Goal: Task Accomplishment & Management: Manage account settings

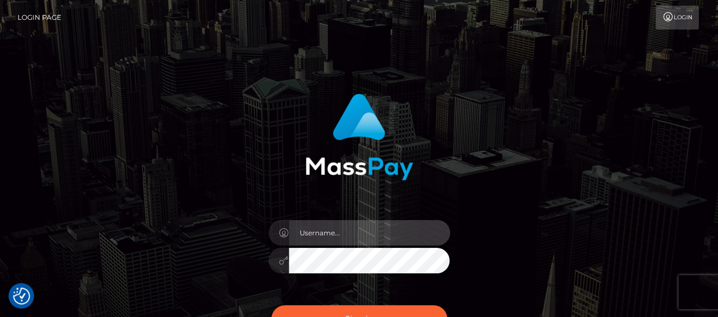
type input "matthew.wong"
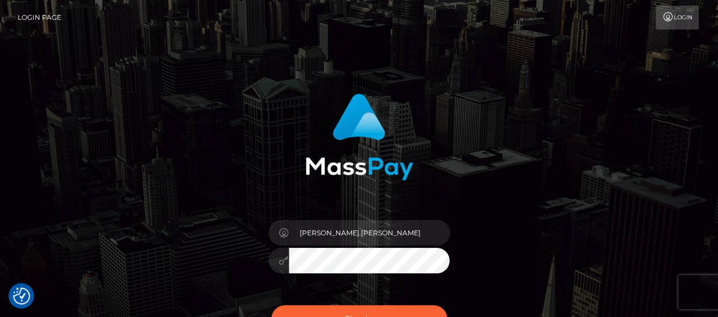
click at [329, 311] on button "Sign in" at bounding box center [359, 319] width 176 height 28
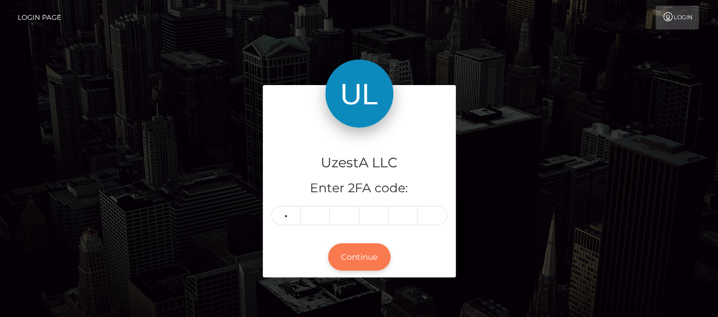
type input "8"
type input "9"
type input "1"
type input "2"
type input "5"
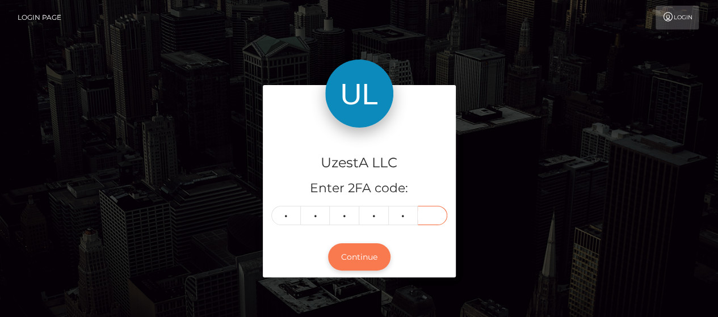
type input "2"
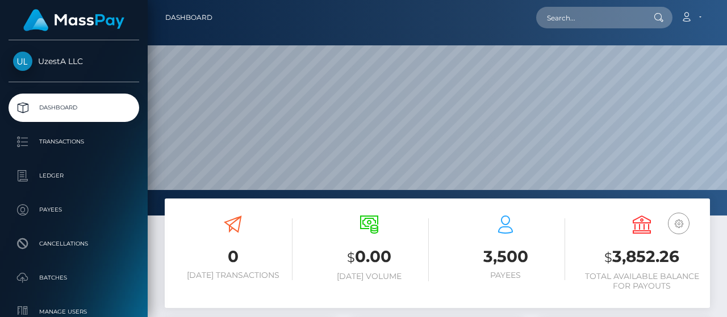
scroll to position [201, 170]
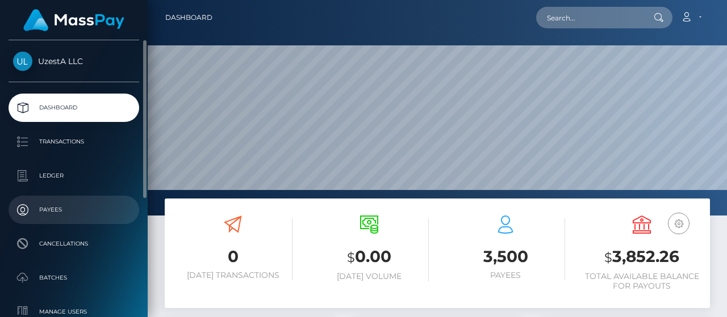
click at [56, 212] on p "Payees" at bounding box center [73, 210] width 121 height 17
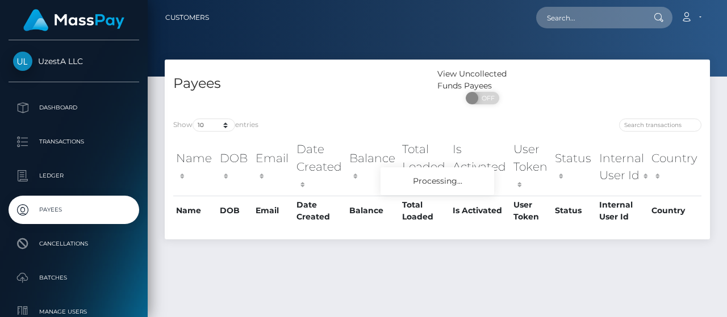
scroll to position [29, 0]
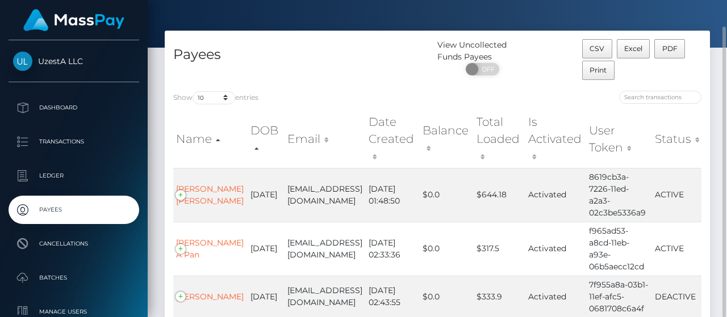
click at [453, 137] on th "Balance" at bounding box center [447, 139] width 54 height 57
click at [447, 137] on th "Balance" at bounding box center [447, 139] width 54 height 57
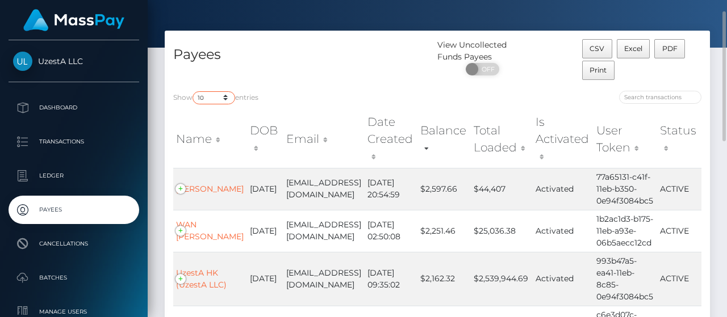
click at [225, 96] on select "10 25 50 100 250" at bounding box center [213, 97] width 43 height 13
click at [194, 91] on select "10 25 50 100 250" at bounding box center [213, 97] width 43 height 13
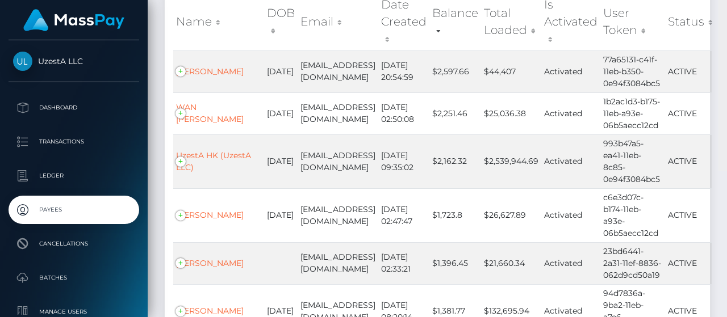
scroll to position [0, 0]
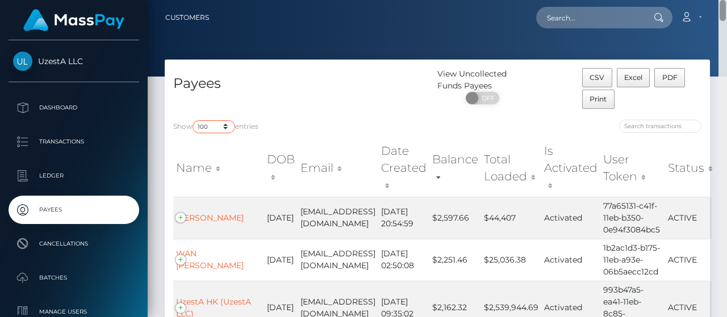
drag, startPoint x: 722, startPoint y: 300, endPoint x: 708, endPoint y: -9, distance: 309.1
click at [708, 0] on html "UzestA LLC Dashboard Transactions Ledger Payees Cancellations" at bounding box center [363, 158] width 727 height 317
click at [225, 124] on select "10 25 50 100 250" at bounding box center [213, 126] width 43 height 13
select select "250"
click at [194, 120] on select "10 25 50 100 250" at bounding box center [213, 126] width 43 height 13
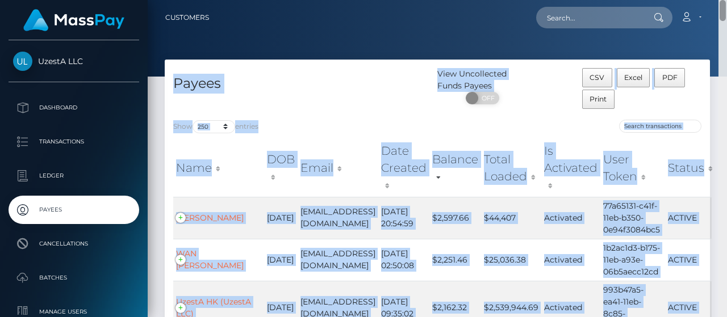
drag, startPoint x: 722, startPoint y: 12, endPoint x: 726, endPoint y: 57, distance: 45.6
click at [726, 57] on div "Customers Loading... Loading..." at bounding box center [437, 158] width 579 height 317
click at [698, 85] on div "CSV Excel PDF Print" at bounding box center [641, 89] width 119 height 43
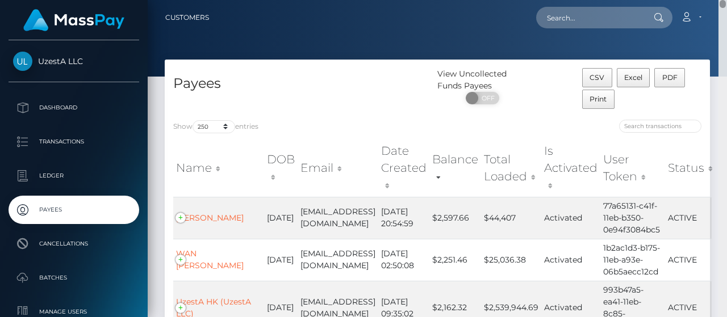
drag, startPoint x: 724, startPoint y: 36, endPoint x: 722, endPoint y: -19, distance: 54.5
click at [722, 0] on html "UzestA LLC Dashboard Transactions Ledger Payees Cancellations" at bounding box center [363, 158] width 727 height 317
click at [624, 78] on span "Excel" at bounding box center [633, 77] width 18 height 9
click at [347, 108] on div "Payees" at bounding box center [301, 89] width 272 height 43
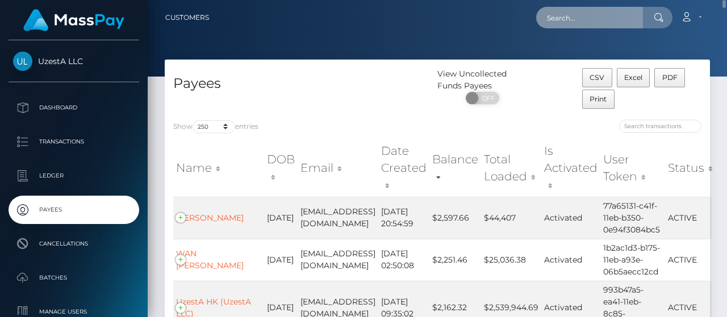
click at [582, 22] on input "text" at bounding box center [589, 18] width 107 height 22
paste input "6463885"
click at [614, 18] on input "6463885" at bounding box center [589, 18] width 107 height 22
drag, startPoint x: 601, startPoint y: 21, endPoint x: 420, endPoint y: 14, distance: 180.7
click at [421, 14] on div "6463885 Loading... Loading... Account Edit Profile Logout" at bounding box center [463, 18] width 491 height 24
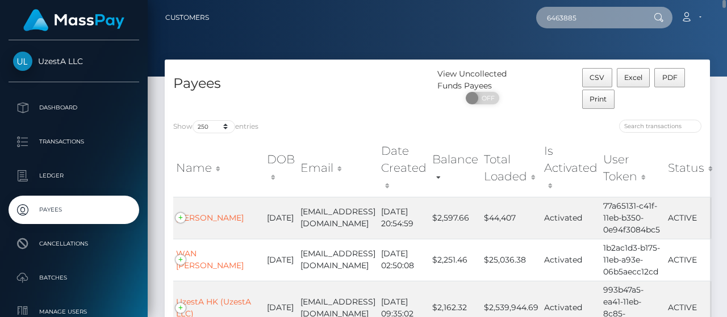
paste input "9876958"
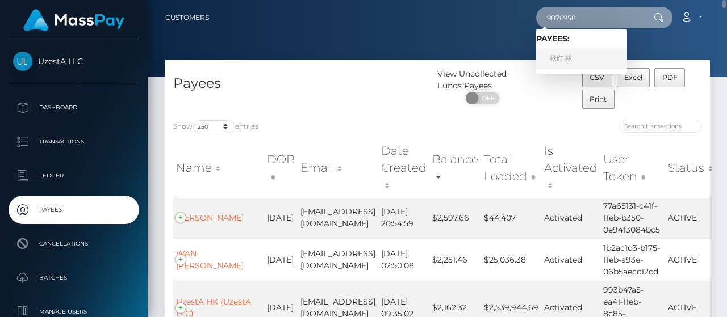
type input "9876958"
click at [566, 59] on link "秋红 林" at bounding box center [581, 58] width 91 height 21
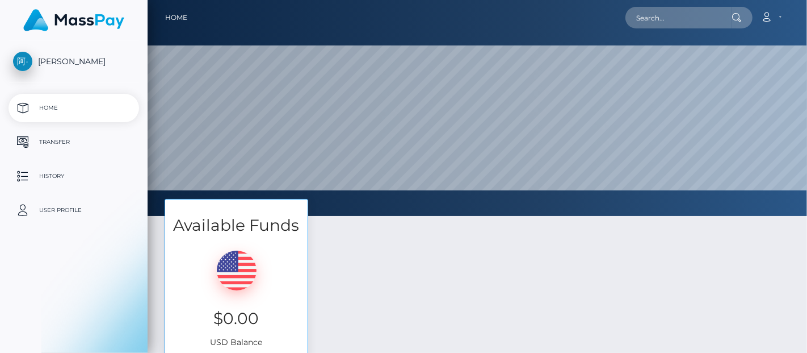
select select
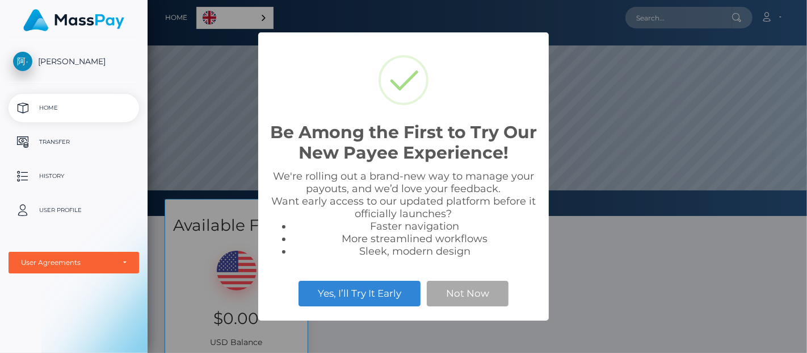
scroll to position [216, 660]
drag, startPoint x: 464, startPoint y: 293, endPoint x: 400, endPoint y: 244, distance: 81.4
click at [463, 291] on button "Not Now" at bounding box center [468, 292] width 82 height 25
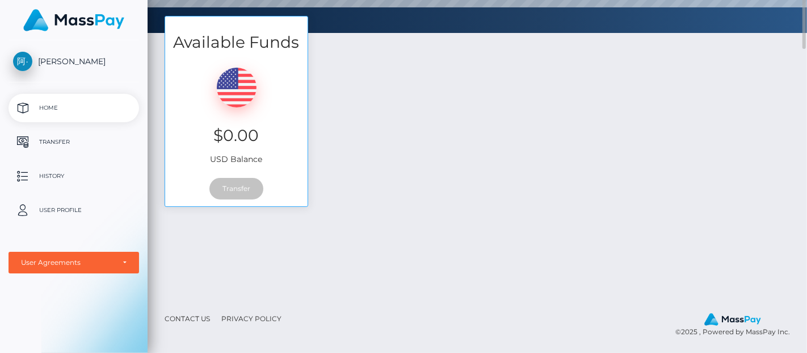
scroll to position [0, 0]
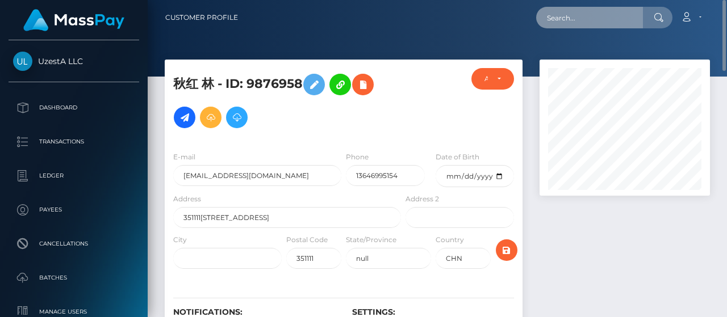
click at [590, 21] on input "text" at bounding box center [589, 18] width 107 height 22
paste input "3865694"
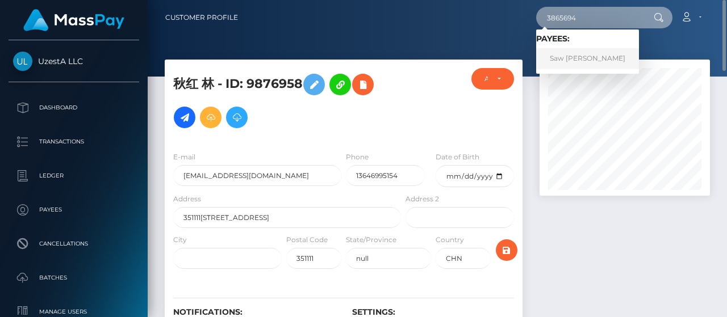
type input "3865694"
click at [580, 56] on link "Saw Min Lai" at bounding box center [587, 58] width 103 height 21
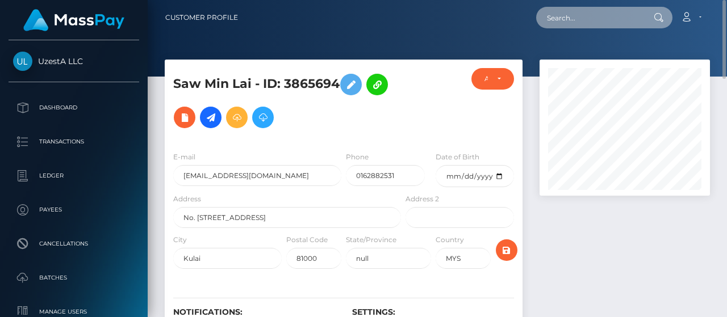
click at [576, 26] on input "text" at bounding box center [589, 18] width 107 height 22
paste input "0969397"
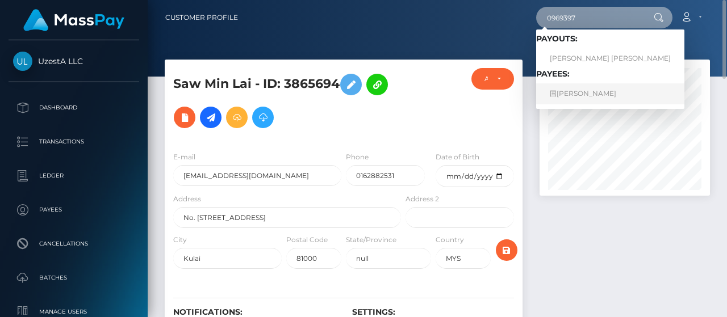
type input "0969397"
click at [580, 95] on link "国林 左" at bounding box center [610, 93] width 148 height 21
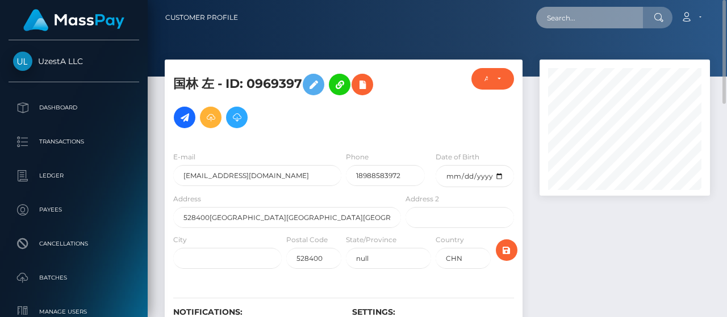
click at [562, 21] on input "text" at bounding box center [589, 18] width 107 height 22
paste input "8208477"
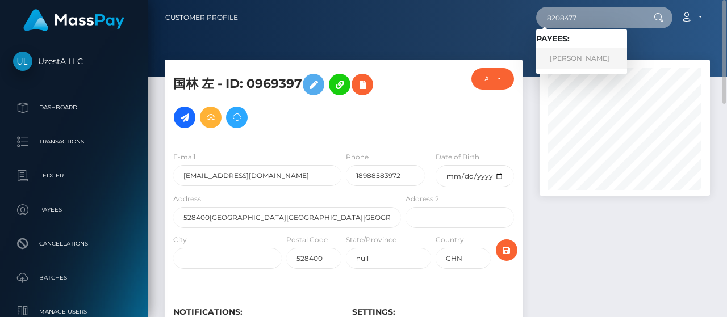
type input "8208477"
click at [561, 55] on link "[PERSON_NAME]" at bounding box center [581, 58] width 91 height 21
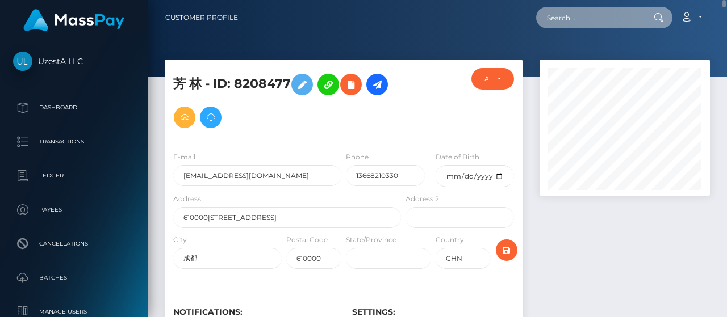
click at [608, 17] on input "text" at bounding box center [589, 18] width 107 height 22
paste input "8208477"
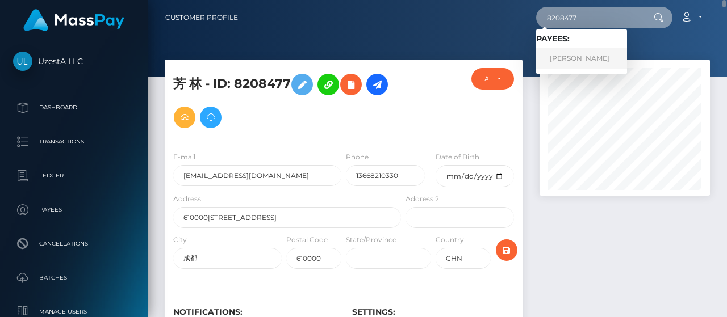
type input "8208477"
click at [585, 52] on link "芳 林" at bounding box center [581, 58] width 91 height 21
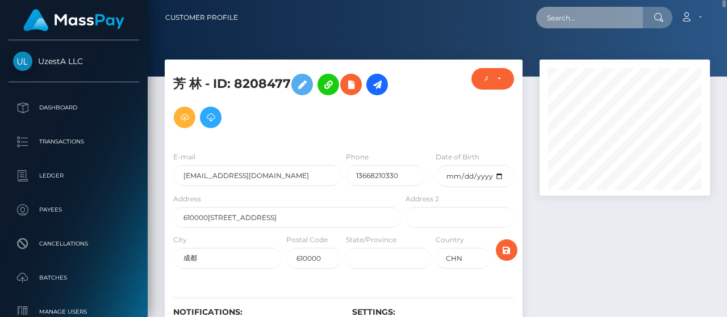
click at [601, 28] on input "text" at bounding box center [589, 18] width 107 height 22
paste input "0276558"
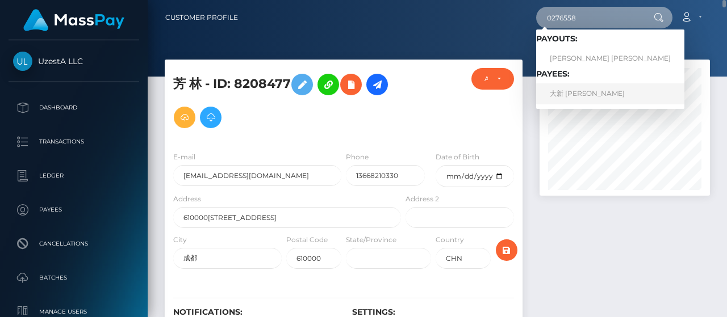
type input "0276558"
click at [586, 91] on link "大新 徐" at bounding box center [610, 93] width 148 height 21
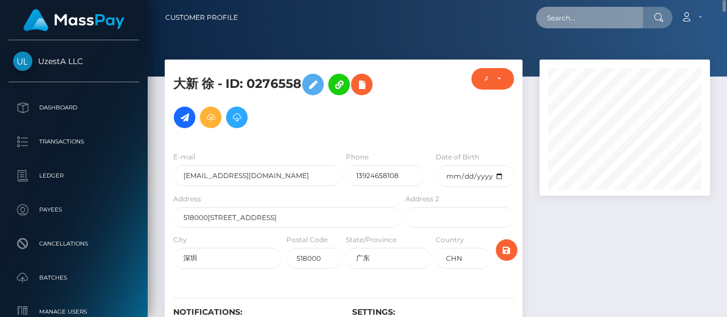
click at [596, 11] on input "text" at bounding box center [589, 18] width 107 height 22
paste input "7471685"
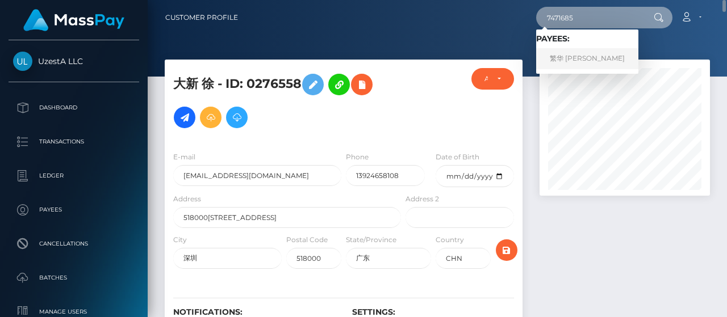
type input "7471685"
click at [580, 61] on link "繁华 [PERSON_NAME]" at bounding box center [587, 58] width 102 height 21
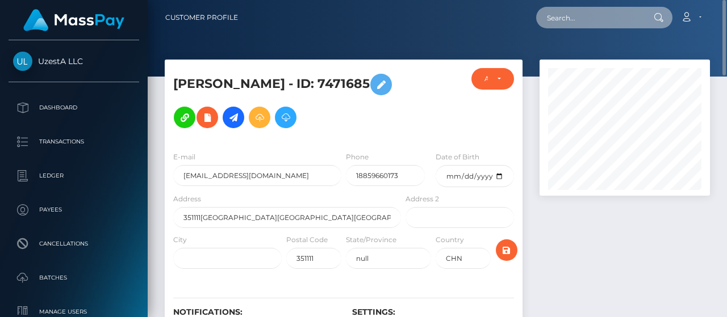
drag, startPoint x: 565, startPoint y: 7, endPoint x: 574, endPoint y: 7, distance: 9.1
click at [565, 7] on input "text" at bounding box center [589, 18] width 107 height 22
paste input "1393314"
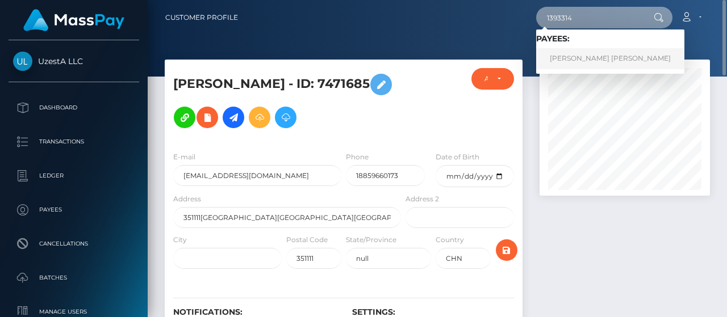
type input "1393314"
click at [570, 50] on link "琼芳 吴" at bounding box center [610, 58] width 148 height 21
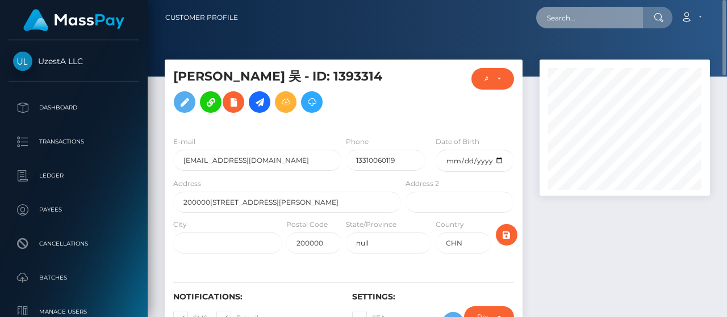
click at [589, 18] on input "text" at bounding box center [589, 18] width 107 height 22
paste input "0653561"
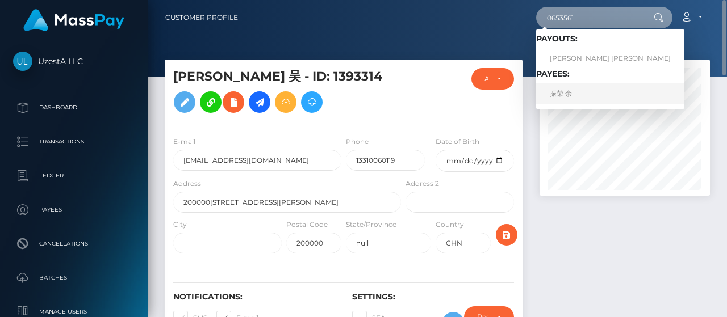
type input "0653561"
click at [579, 96] on link "振荣 余" at bounding box center [610, 93] width 148 height 21
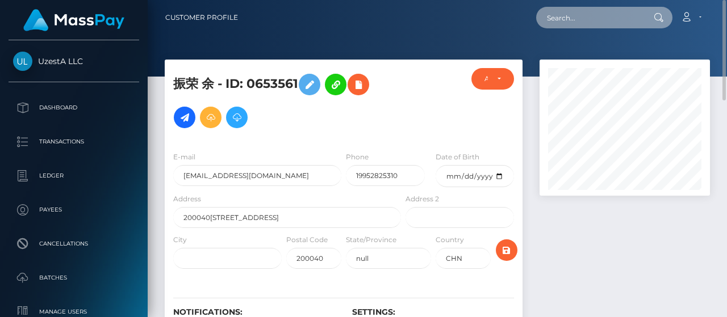
click at [581, 23] on input "text" at bounding box center [589, 18] width 107 height 22
paste input "2072327"
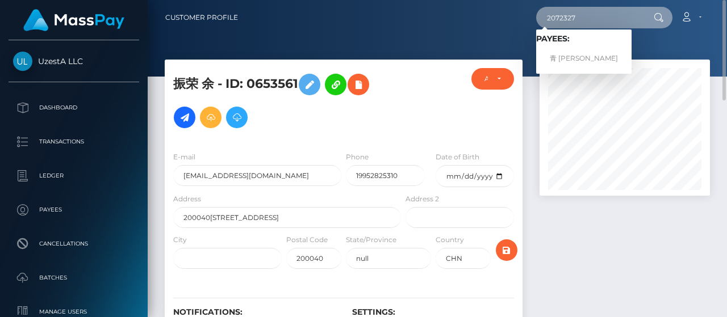
type input "2072327"
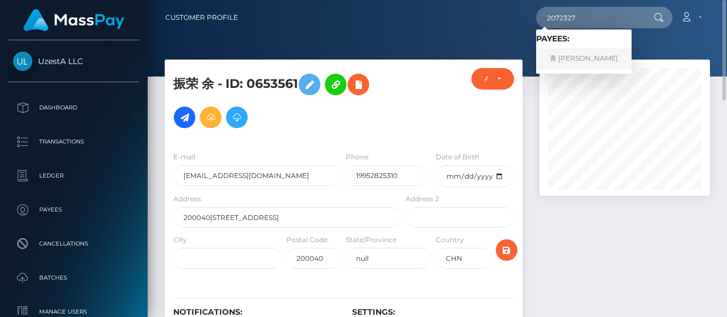
click at [574, 62] on link "青 [PERSON_NAME]" at bounding box center [583, 58] width 95 height 21
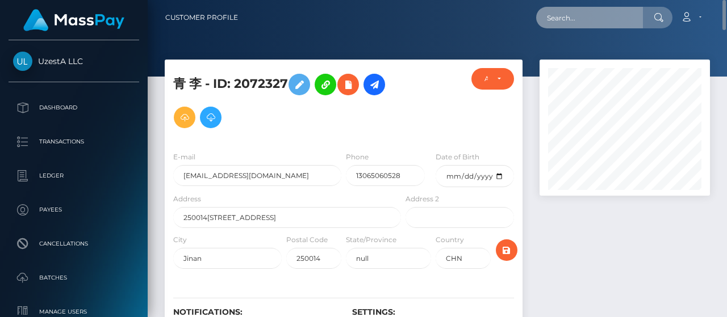
click at [595, 17] on input "text" at bounding box center [589, 18] width 107 height 22
paste input "7538534"
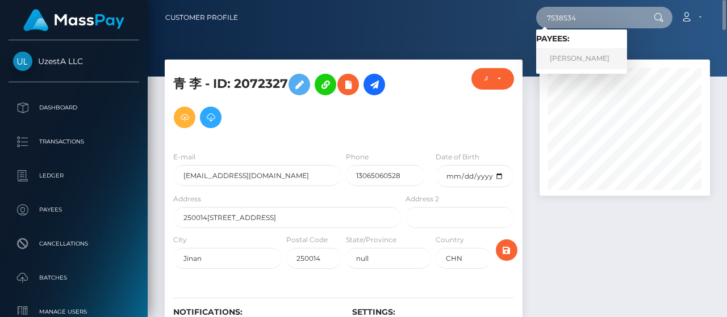
type input "7538534"
click at [573, 54] on link "小莉 邓" at bounding box center [581, 58] width 91 height 21
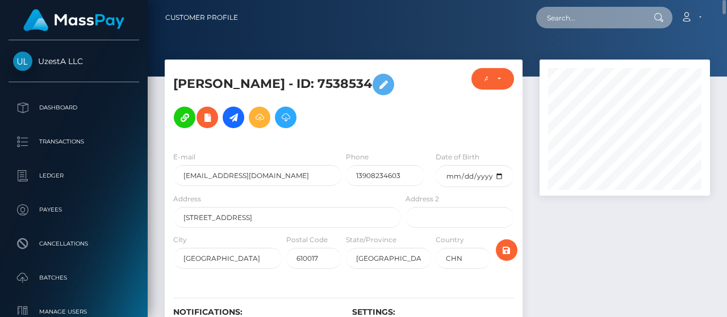
click at [569, 7] on input "text" at bounding box center [589, 18] width 107 height 22
paste input "0000140"
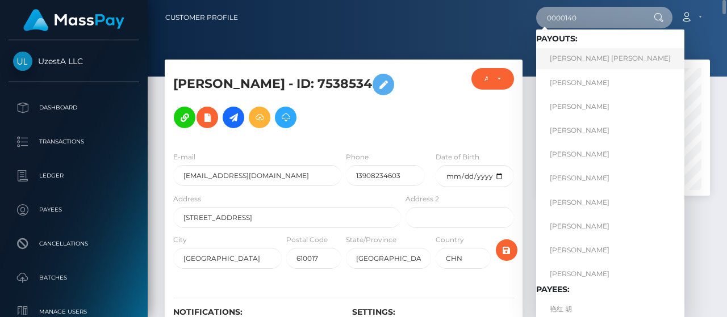
type input "0000140"
click at [568, 52] on link "Suan Suan Susan Chong" at bounding box center [610, 58] width 148 height 21
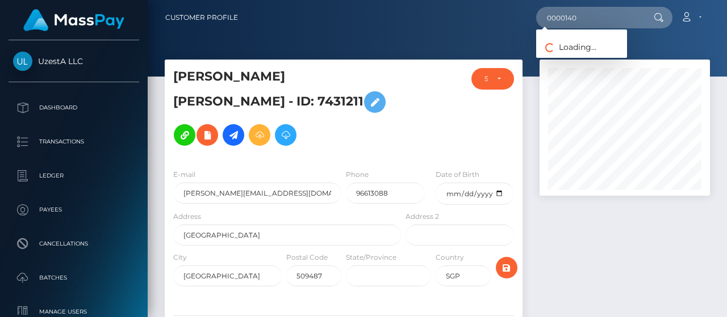
scroll to position [136, 170]
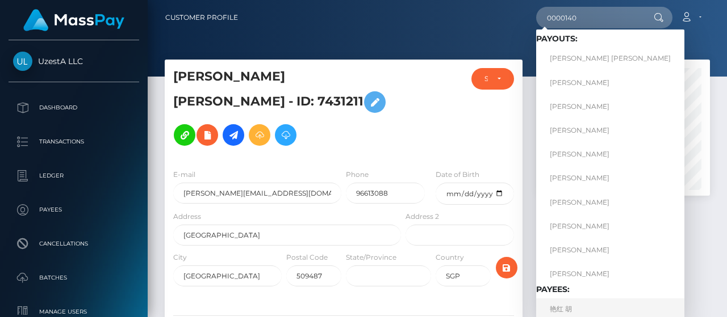
type input "0000140"
click at [581, 314] on link "艳红 胡" at bounding box center [610, 309] width 148 height 21
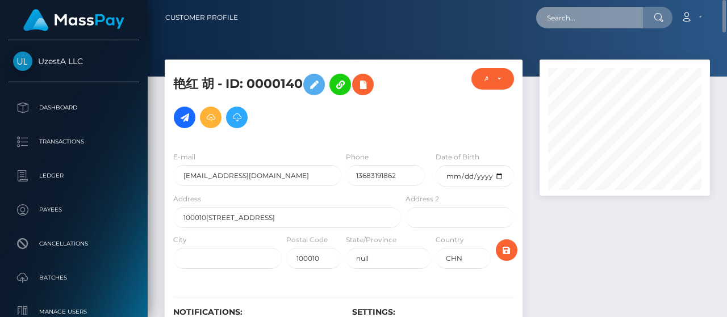
click at [559, 20] on input "text" at bounding box center [589, 18] width 107 height 22
paste input "9245599"
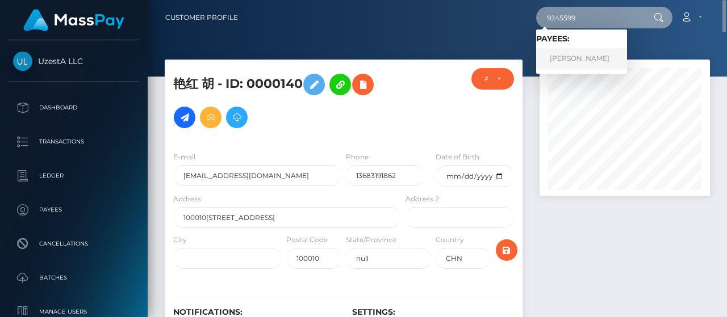
type input "9245599"
click at [572, 55] on link "玉洁 杨" at bounding box center [581, 58] width 91 height 21
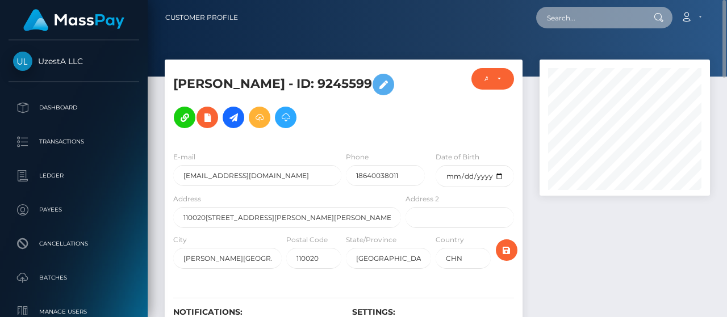
click at [610, 11] on input "text" at bounding box center [589, 18] width 107 height 22
paste input "4319463"
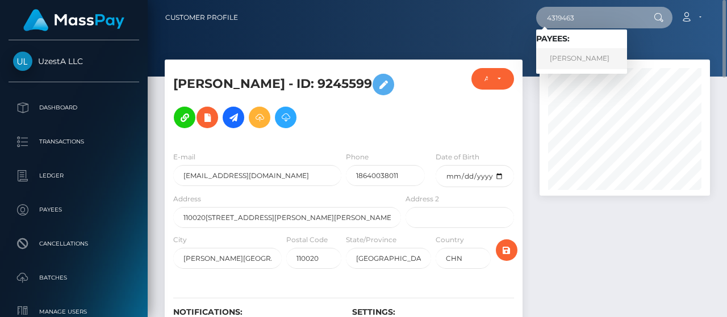
type input "4319463"
click at [582, 57] on link "shee hui Tan" at bounding box center [581, 58] width 91 height 21
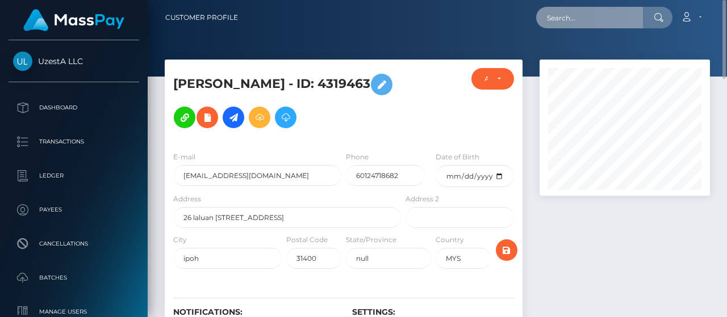
click at [612, 21] on input "text" at bounding box center [589, 18] width 107 height 22
paste input "0200678"
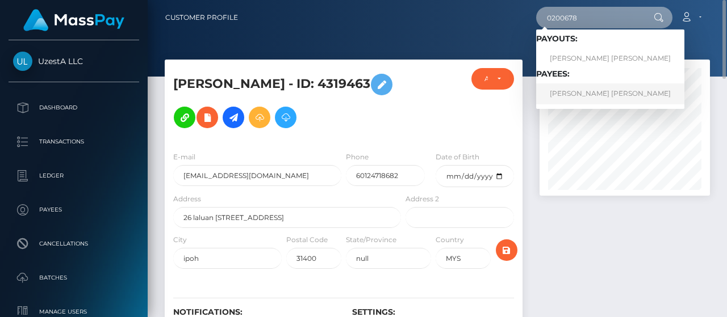
type input "0200678"
click at [581, 93] on link "LIM YONG SHENG Lim" at bounding box center [610, 93] width 148 height 21
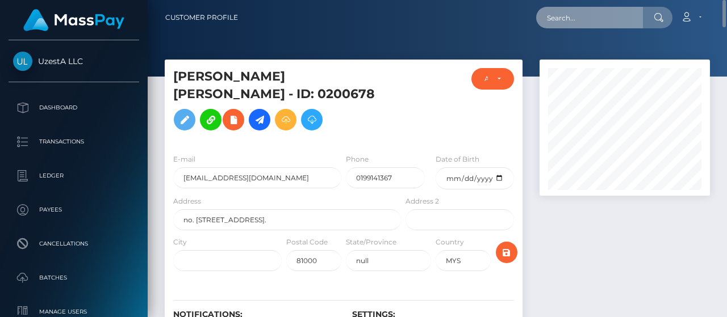
click at [596, 22] on input "text" at bounding box center [589, 18] width 107 height 22
paste input "1879891"
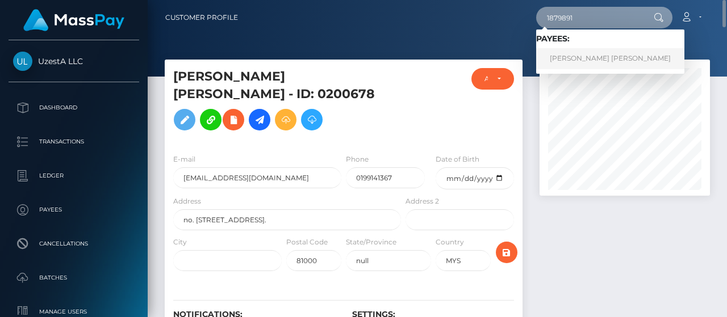
type input "1879891"
click at [577, 58] on link "Yong Chin Eugene Fung" at bounding box center [610, 58] width 148 height 21
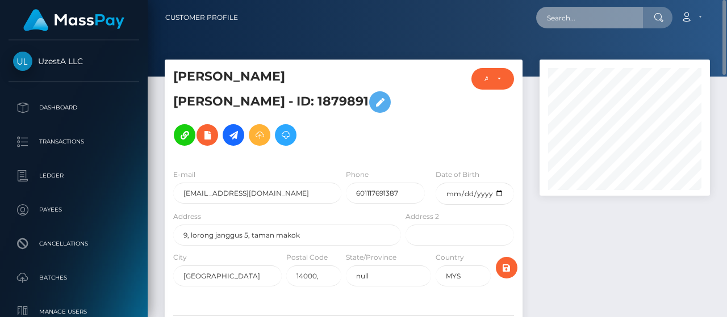
click at [594, 22] on input "text" at bounding box center [589, 18] width 107 height 22
paste input "6646931"
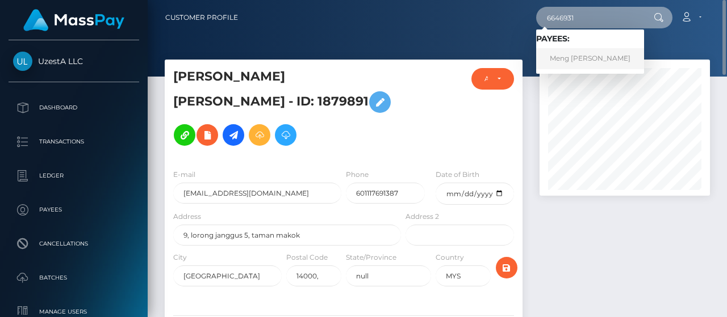
type input "6646931"
click at [571, 53] on link "Meng Siew Tan" at bounding box center [590, 58] width 108 height 21
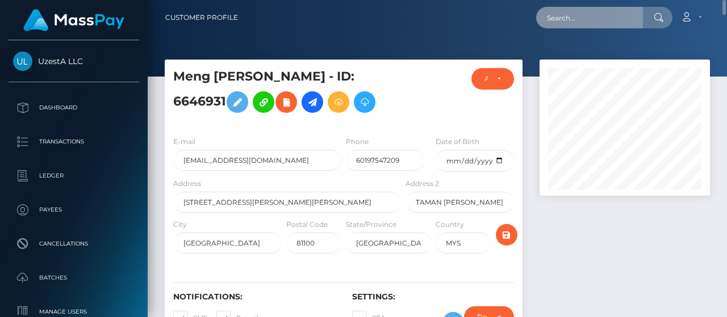
click at [604, 16] on input "text" at bounding box center [589, 18] width 107 height 22
paste input "8935963"
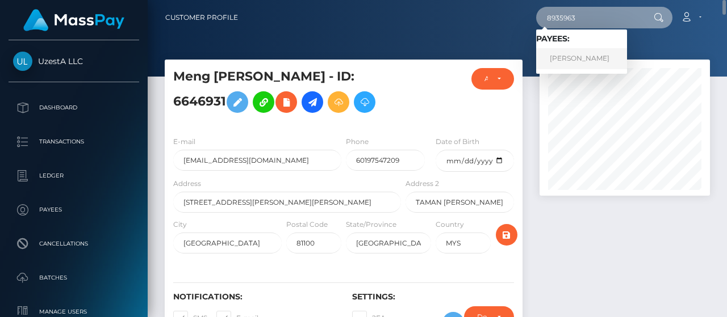
type input "8935963"
click at [581, 51] on link "Kok Joshua Ng" at bounding box center [581, 58] width 91 height 21
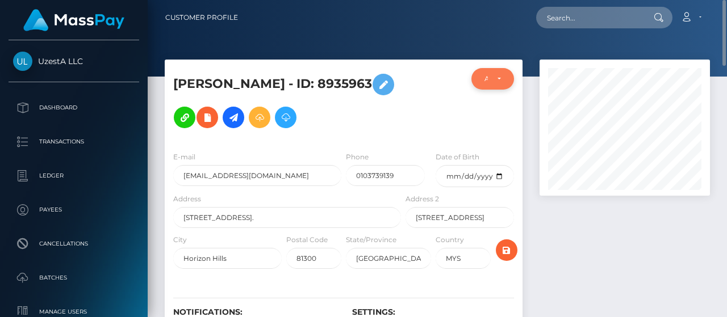
click at [502, 82] on div "ACTIVE" at bounding box center [492, 79] width 43 height 22
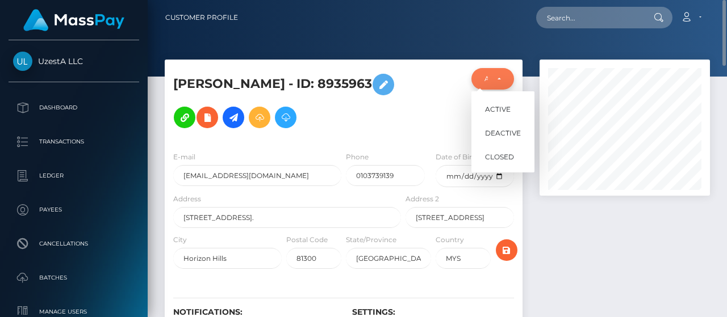
scroll to position [136, 170]
click at [552, 241] on div at bounding box center [624, 216] width 187 height 312
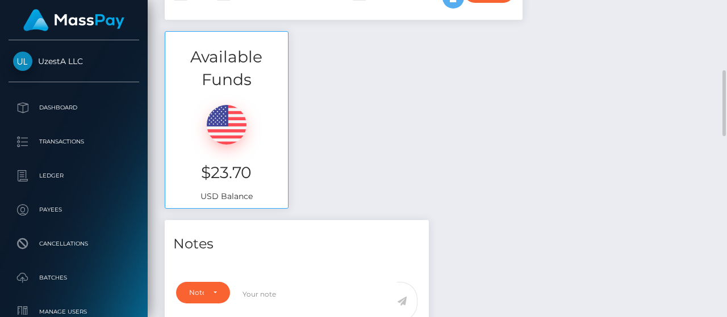
scroll to position [0, 0]
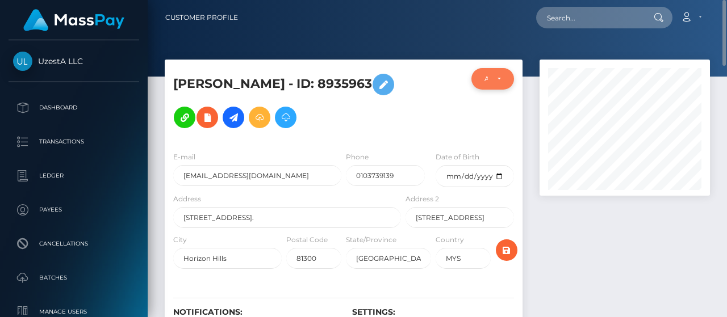
click at [488, 72] on div "ACTIVE" at bounding box center [492, 79] width 43 height 22
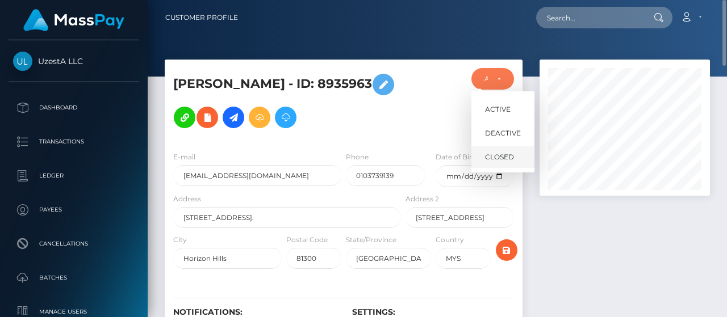
click at [504, 157] on span "CLOSED" at bounding box center [499, 157] width 29 height 10
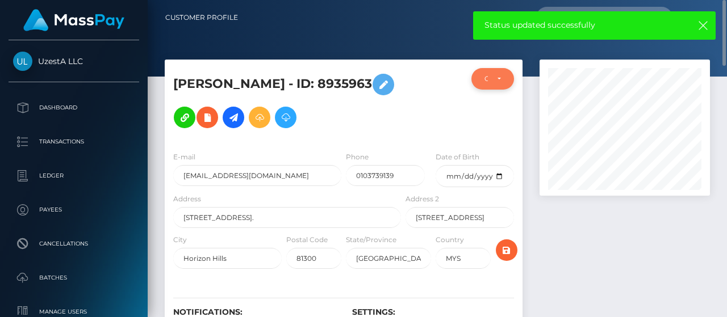
click at [490, 75] on div "CLOSED" at bounding box center [492, 78] width 16 height 9
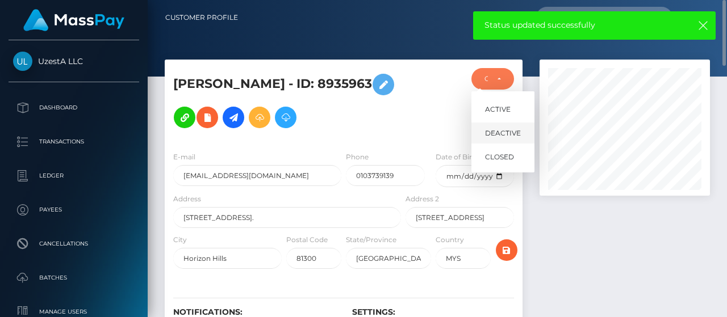
click at [503, 139] on link "DEACTIVE" at bounding box center [502, 133] width 63 height 21
select select "DEACTIVE"
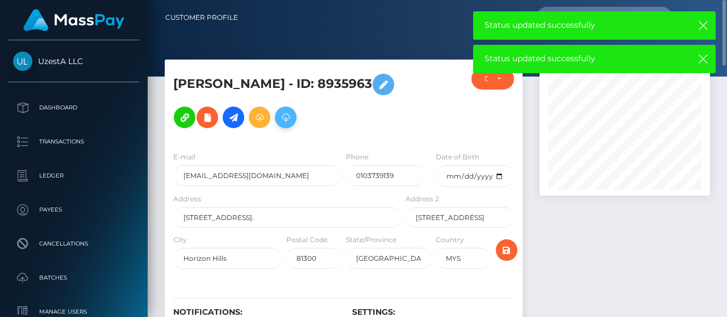
click at [286, 118] on icon at bounding box center [286, 118] width 14 height 14
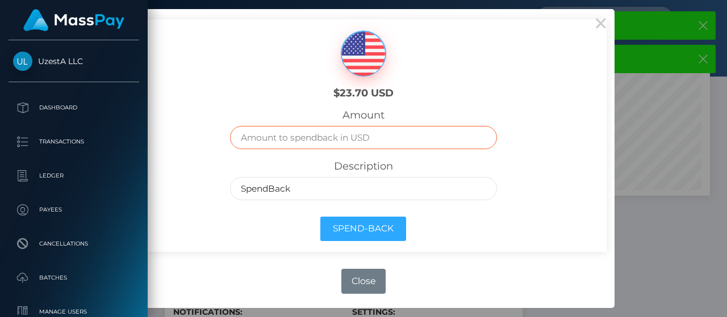
click at [335, 139] on input "text" at bounding box center [363, 137] width 266 height 23
type input "2"
type input "23.7"
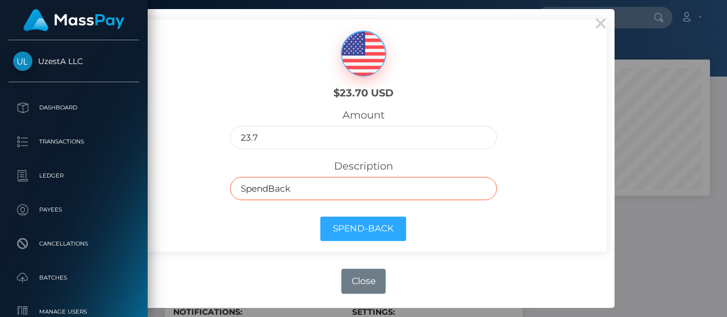
click at [332, 186] on input "SpendBack" at bounding box center [363, 188] width 266 height 23
paste input "Frozen Balance as inactive"
type input "Frozen Balance as inactive"
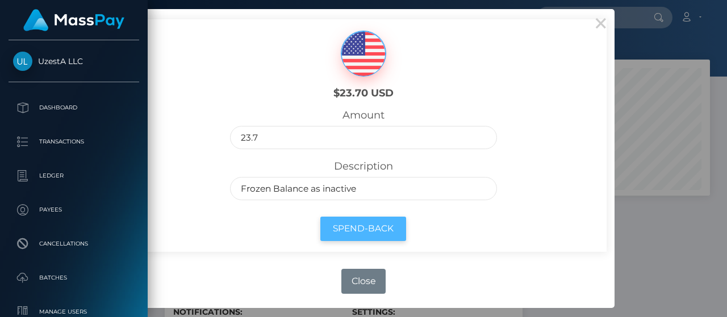
click at [367, 234] on button "Spend-Back" at bounding box center [363, 229] width 86 height 24
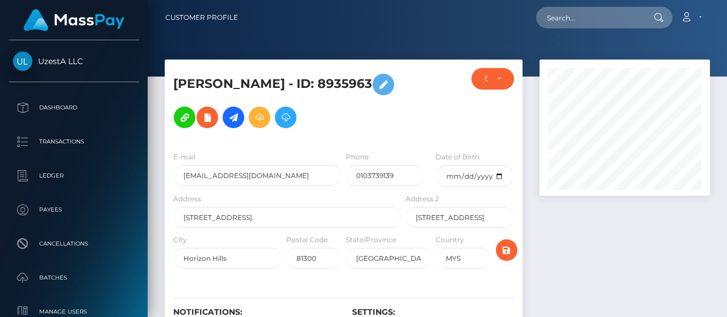
scroll to position [136, 170]
click at [564, 9] on input "text" at bounding box center [589, 18] width 107 height 22
paste input "1964485"
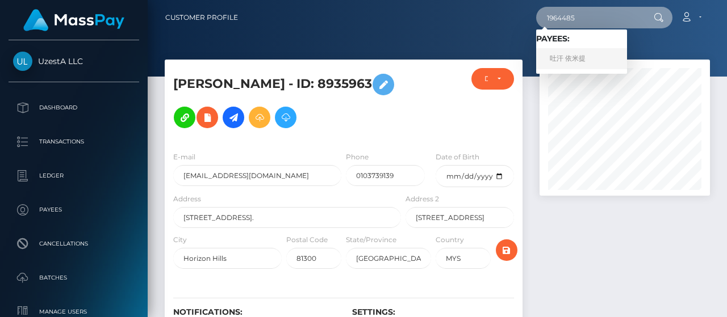
type input "1964485"
click at [564, 60] on link "吐汗 依米提" at bounding box center [581, 58] width 91 height 21
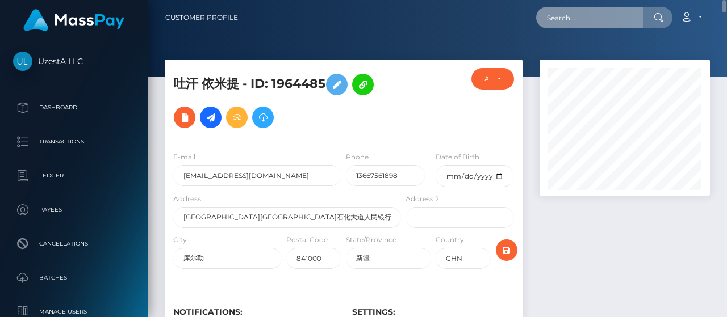
click at [623, 25] on input "text" at bounding box center [589, 18] width 107 height 22
paste input "6397776"
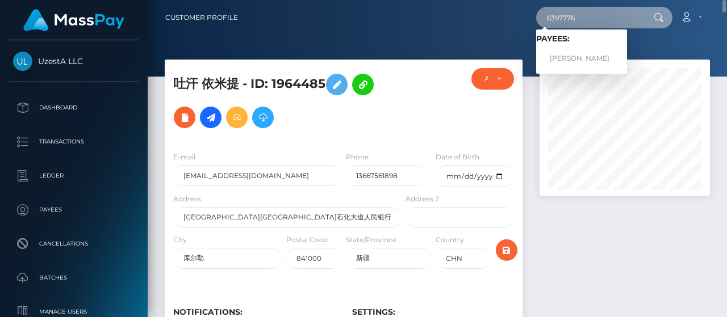
type input "6397776"
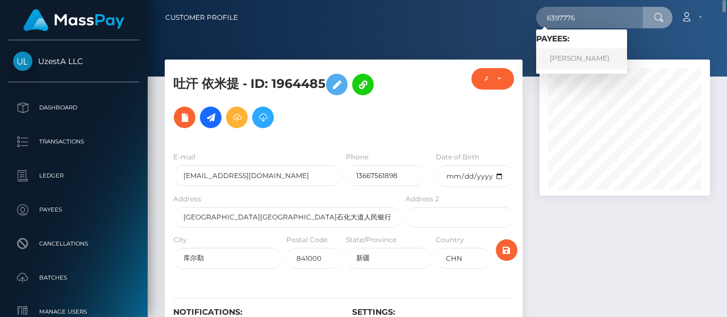
click at [565, 59] on link "Siew Ping Lee" at bounding box center [581, 58] width 91 height 21
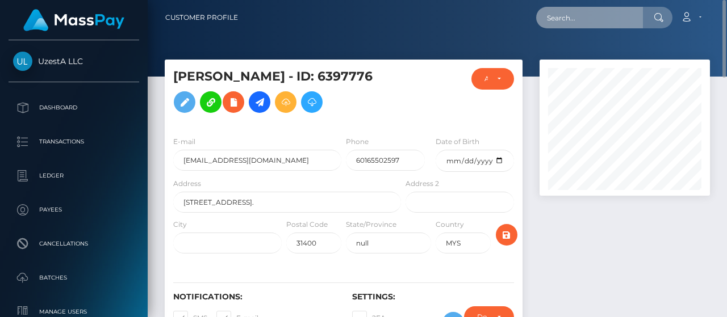
drag, startPoint x: 619, startPoint y: 16, endPoint x: 611, endPoint y: 16, distance: 7.9
click at [619, 16] on input "text" at bounding box center [589, 18] width 107 height 22
paste input "2614589"
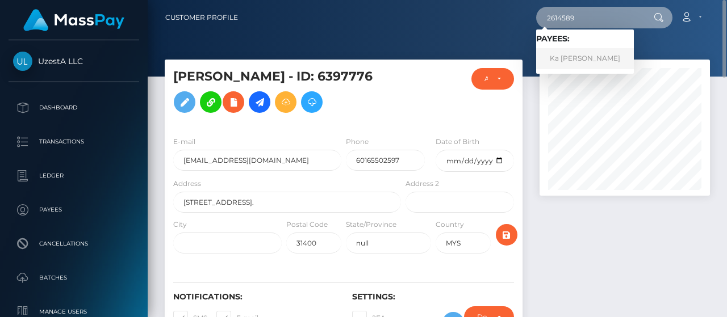
type input "2614589"
click at [564, 58] on link "Ka Chuing Lim" at bounding box center [585, 58] width 98 height 21
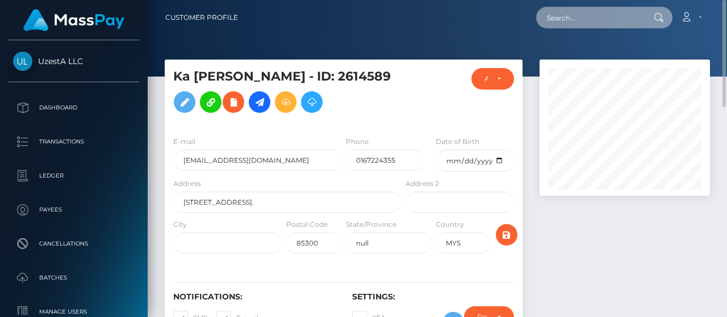
click at [580, 24] on input "text" at bounding box center [589, 18] width 107 height 22
paste input "7635715"
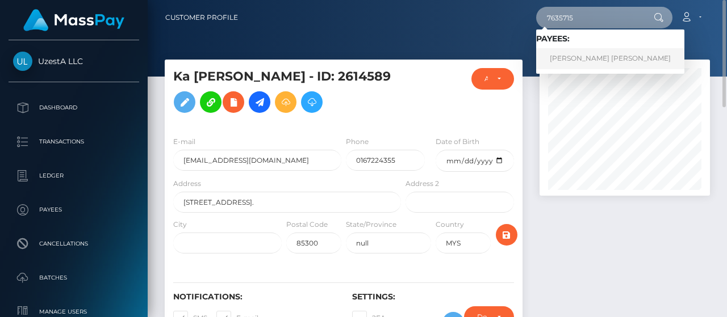
type input "7635715"
click at [571, 54] on link "[PERSON_NAME] [PERSON_NAME]" at bounding box center [610, 58] width 148 height 21
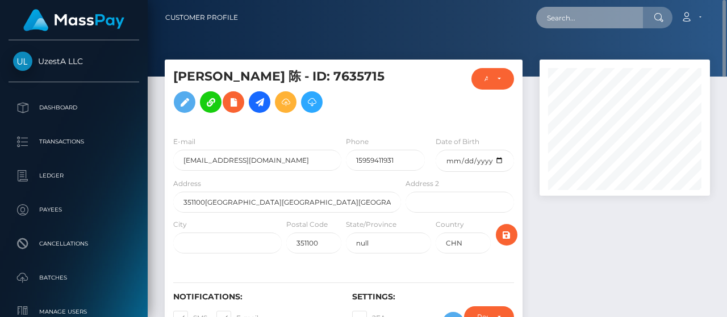
drag, startPoint x: 601, startPoint y: 17, endPoint x: 595, endPoint y: 16, distance: 5.7
click at [599, 16] on input "text" at bounding box center [589, 18] width 107 height 22
paste input "8790422"
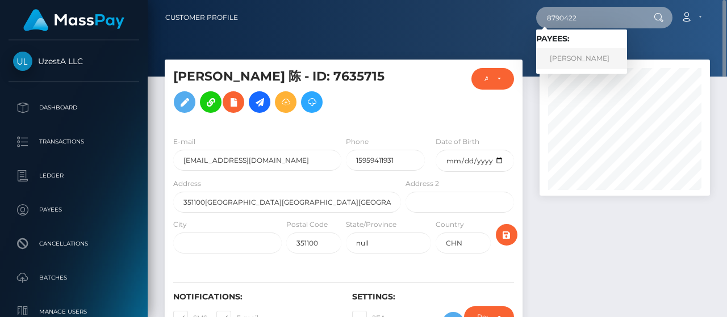
type input "8790422"
click at [574, 60] on link "海贞 陈" at bounding box center [581, 58] width 91 height 21
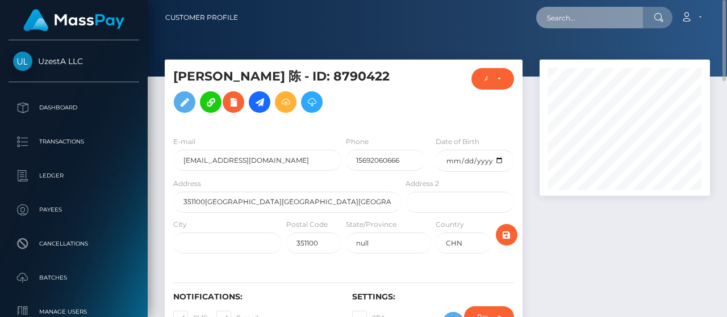
click at [609, 23] on input "text" at bounding box center [589, 18] width 107 height 22
paste input "6547841"
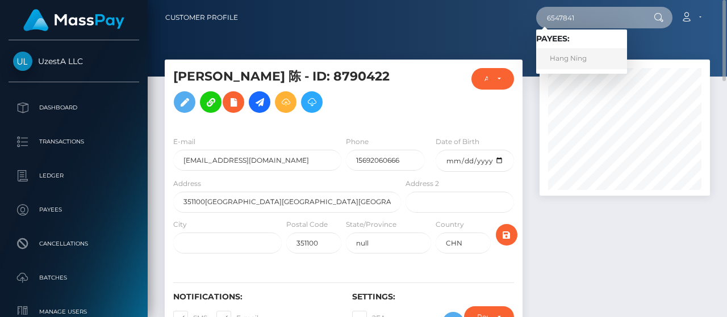
type input "6547841"
click at [574, 56] on link "Hang Ning" at bounding box center [581, 58] width 91 height 21
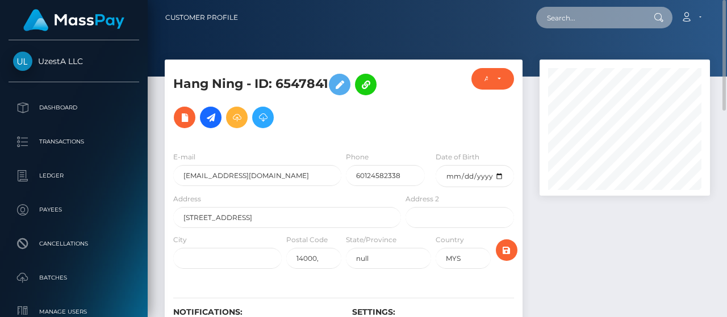
click at [595, 26] on input "text" at bounding box center [589, 18] width 107 height 22
paste input "4768402"
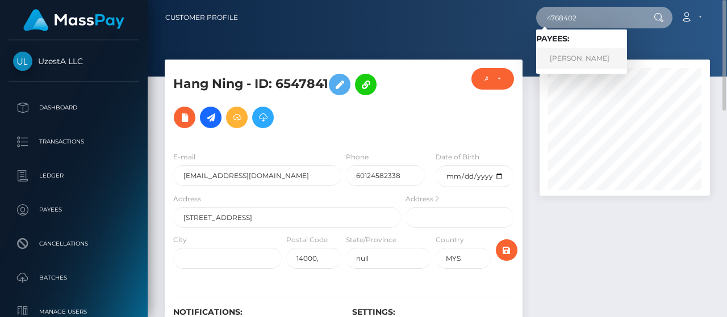
type input "4768402"
click at [578, 60] on link "[PERSON_NAME]" at bounding box center [581, 58] width 91 height 21
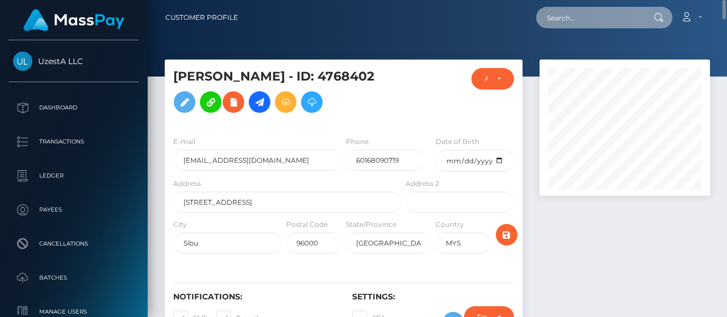
click at [579, 16] on input "text" at bounding box center [589, 18] width 107 height 22
paste input "3403451"
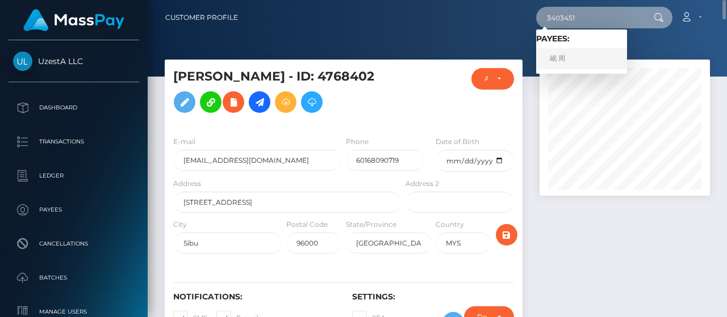
type input "3403451"
click at [568, 55] on link "岷 周" at bounding box center [581, 58] width 91 height 21
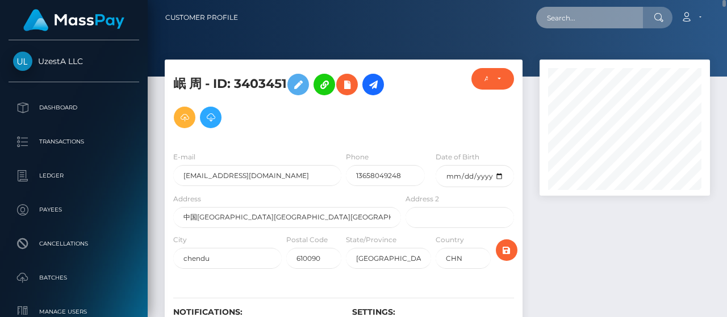
click at [615, 10] on input "text" at bounding box center [589, 18] width 107 height 22
paste input "4958785"
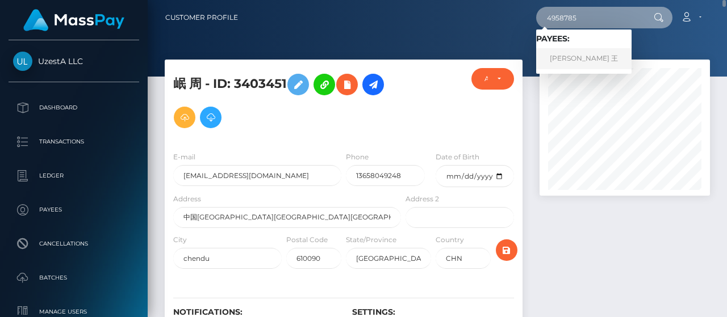
type input "4958785"
click at [574, 61] on link "若晗 王" at bounding box center [583, 58] width 95 height 21
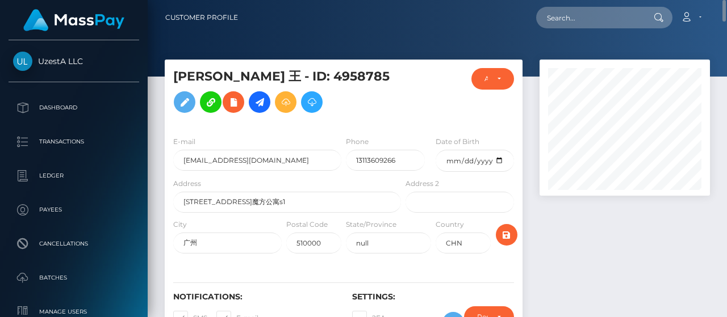
click at [609, 30] on nav "Customer Profile Loading... Loading... Account" at bounding box center [437, 17] width 579 height 35
paste input "0274248"
click at [612, 14] on input "0274248" at bounding box center [589, 18] width 107 height 22
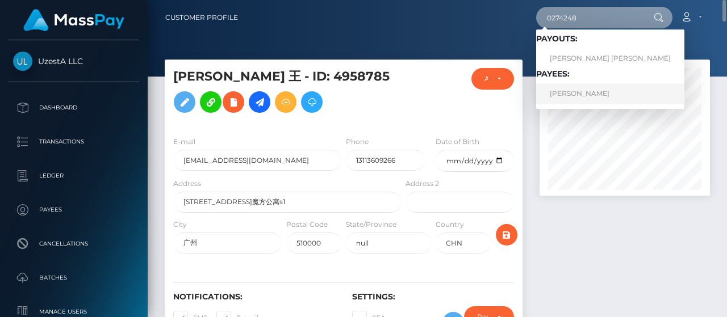
type input "0274248"
click at [557, 88] on link "Heng Yee Ng" at bounding box center [610, 93] width 148 height 21
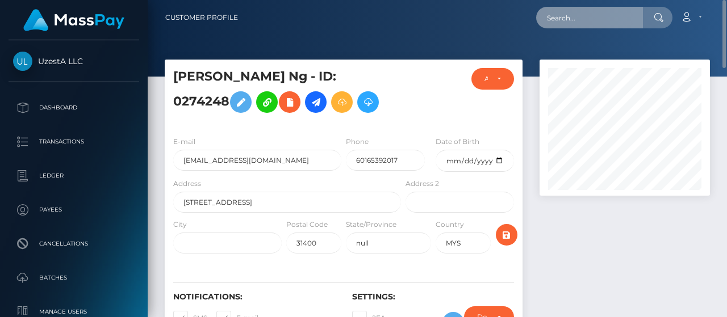
click at [572, 23] on input "text" at bounding box center [589, 18] width 107 height 22
paste input "4359814"
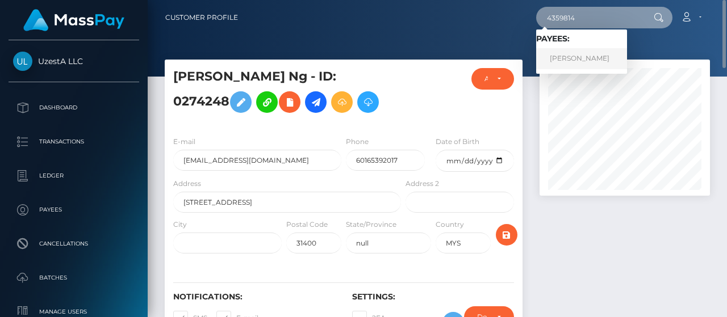
type input "4359814"
click at [585, 56] on link "Meng Han Sia" at bounding box center [581, 58] width 91 height 21
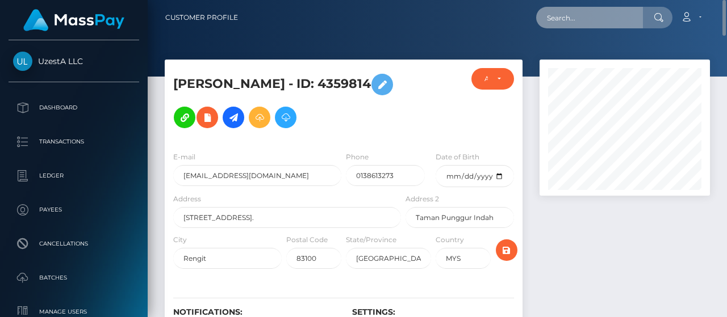
click at [588, 18] on input "text" at bounding box center [589, 18] width 107 height 22
paste input "9935870"
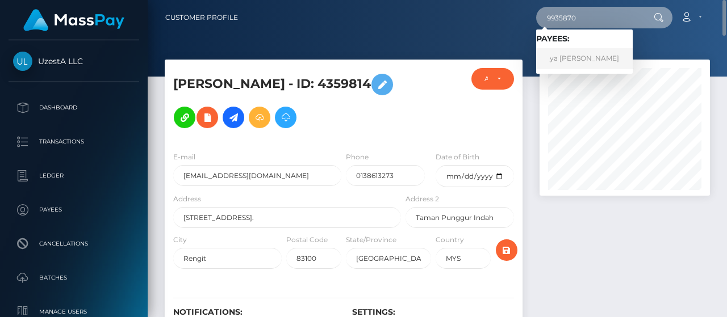
type input "9935870"
click at [569, 53] on link "ya hong LI" at bounding box center [584, 58] width 97 height 21
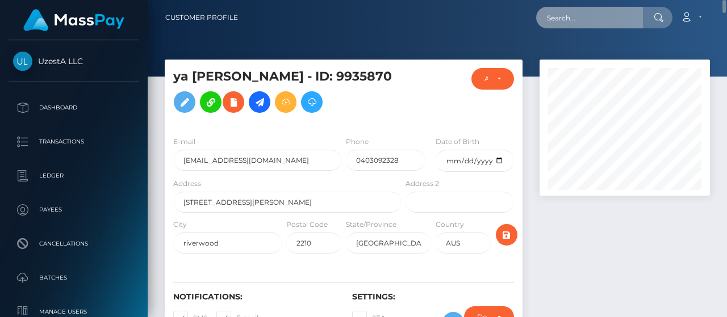
click at [586, 18] on input "text" at bounding box center [589, 18] width 107 height 22
paste input "1149585"
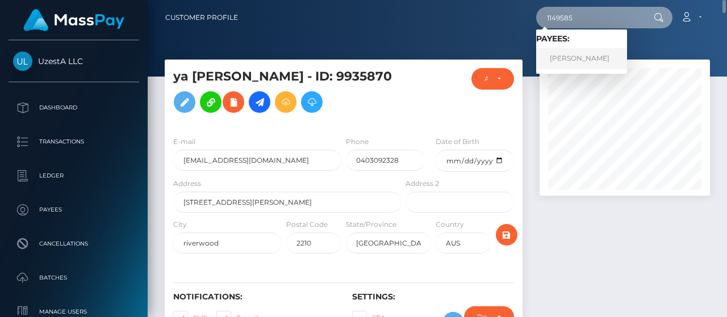
type input "1149585"
click at [576, 61] on link "Geok Eng Soo" at bounding box center [581, 58] width 91 height 21
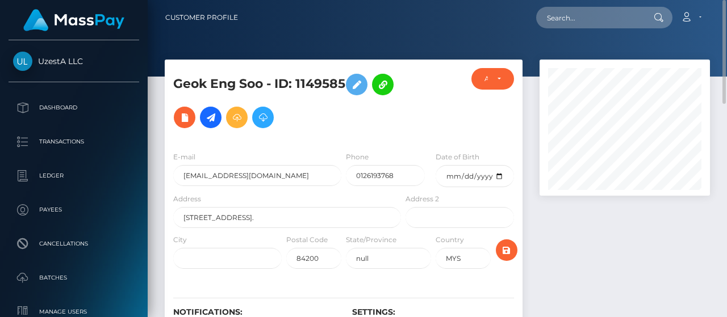
drag, startPoint x: 580, startPoint y: 28, endPoint x: 584, endPoint y: 21, distance: 7.9
click at [583, 22] on div "Loading... Loading... Account Edit Profile Logout" at bounding box center [478, 18] width 462 height 24
paste input "3953062"
click at [584, 19] on input "text" at bounding box center [589, 18] width 107 height 22
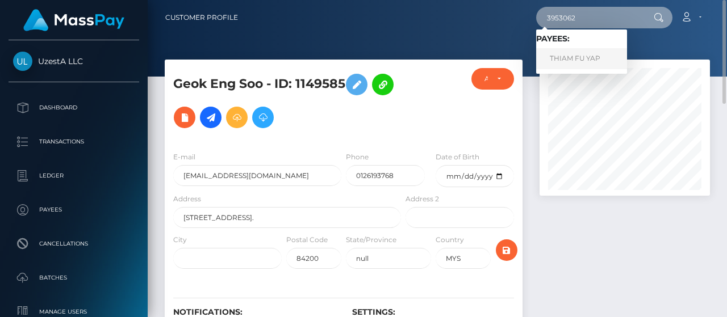
type input "3953062"
click at [566, 58] on link "THIAM FU YAP" at bounding box center [581, 58] width 91 height 21
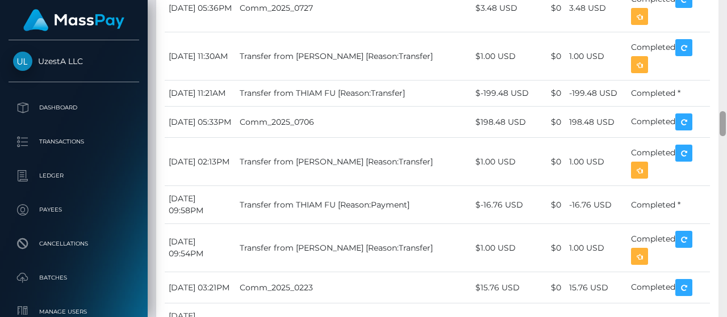
scroll to position [1737, 0]
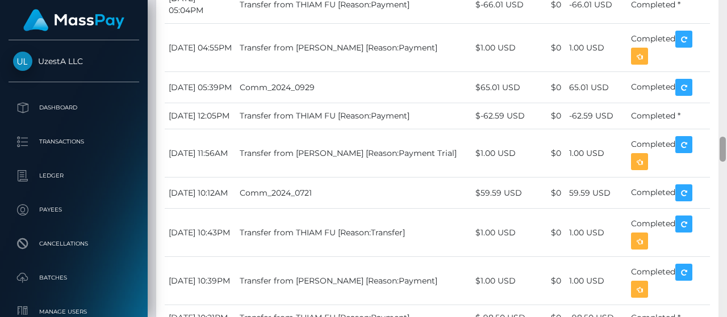
drag, startPoint x: 725, startPoint y: 86, endPoint x: 724, endPoint y: 24, distance: 61.9
click at [724, 24] on div at bounding box center [722, 159] width 9 height 318
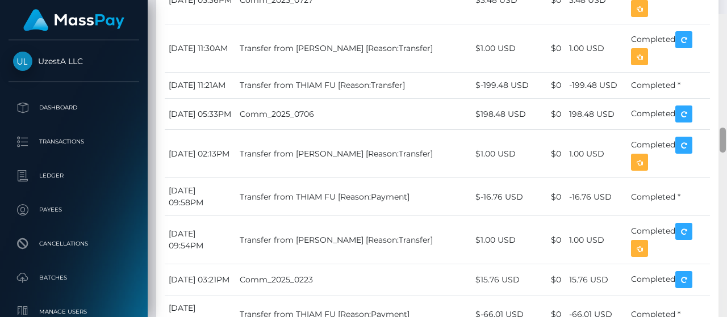
scroll to position [1441, 0]
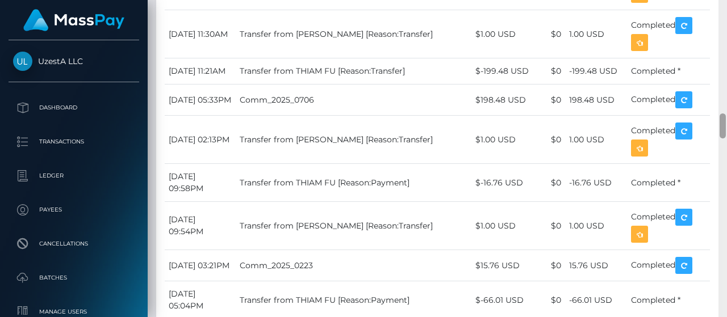
drag, startPoint x: 722, startPoint y: 141, endPoint x: 719, endPoint y: 118, distance: 23.4
click at [719, 118] on div at bounding box center [722, 126] width 6 height 25
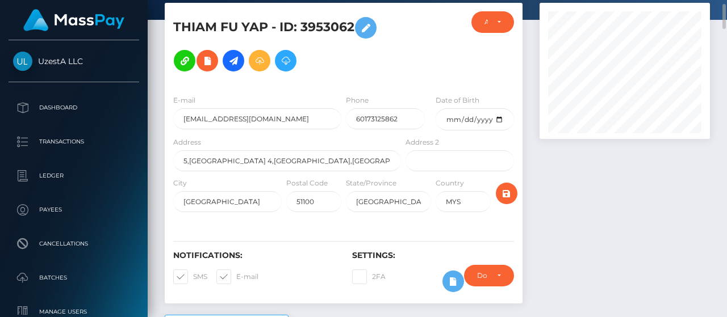
scroll to position [0, 0]
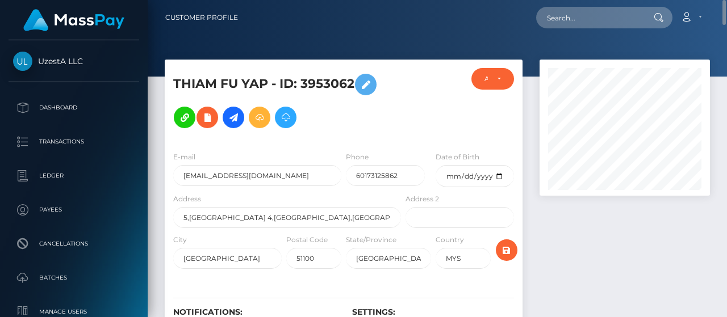
click at [611, 29] on div "Loading... Loading... Account Edit Profile Logout" at bounding box center [478, 18] width 462 height 24
paste input "2025629"
click at [614, 21] on input "text" at bounding box center [589, 18] width 107 height 22
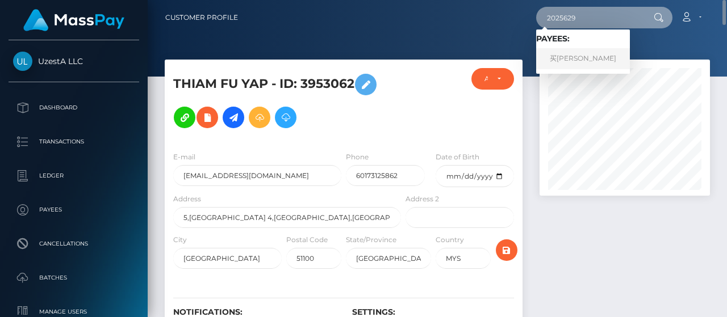
type input "2025629"
click at [564, 52] on link "买合木提 阿米娜" at bounding box center [583, 58] width 94 height 21
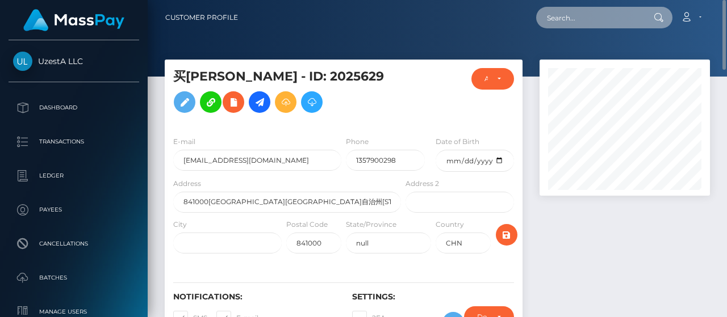
click at [584, 22] on input "text" at bounding box center [589, 18] width 107 height 22
paste input "6336821"
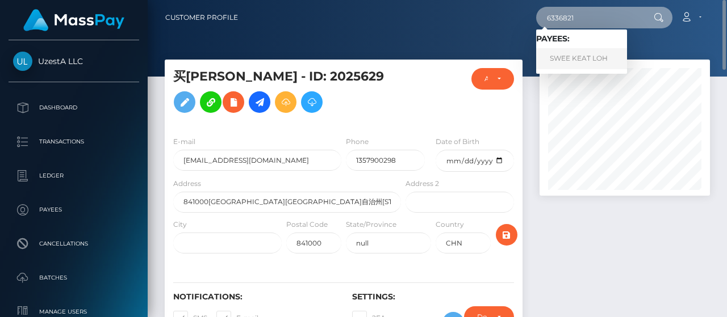
type input "6336821"
click at [573, 62] on link "SWEE KEAT LOH" at bounding box center [581, 58] width 91 height 21
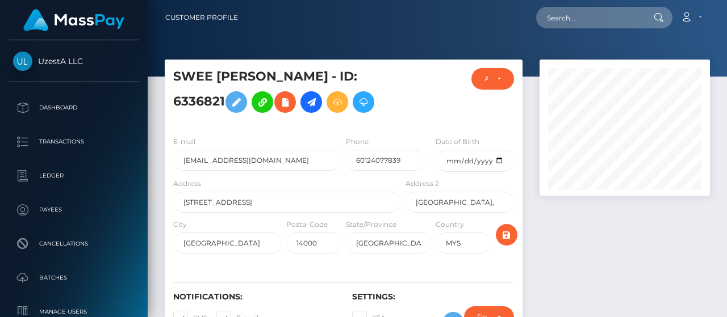
scroll to position [136, 170]
drag, startPoint x: 330, startPoint y: 108, endPoint x: 339, endPoint y: 119, distance: 13.7
click at [330, 110] on h5 "SWEE KEAT LOH - ID: 6336821" at bounding box center [283, 93] width 221 height 51
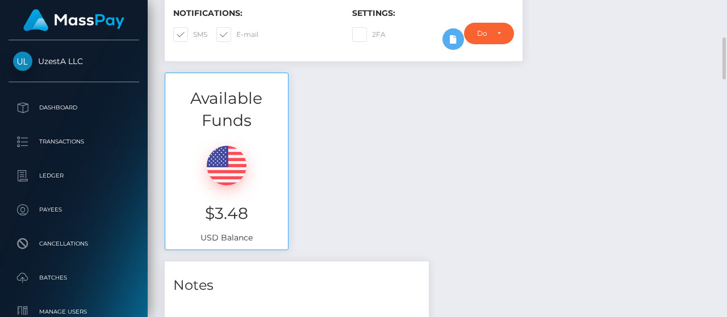
scroll to position [0, 0]
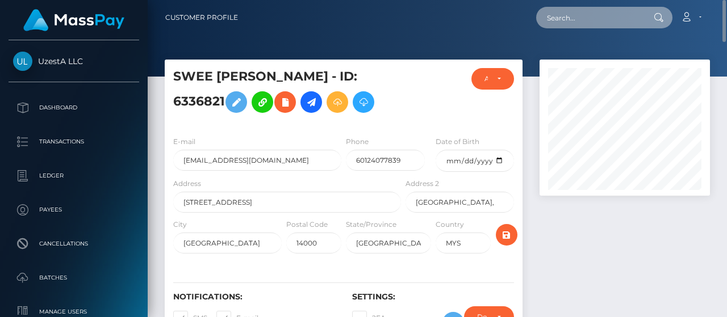
click at [572, 23] on input "text" at bounding box center [589, 18] width 107 height 22
paste input "8040213"
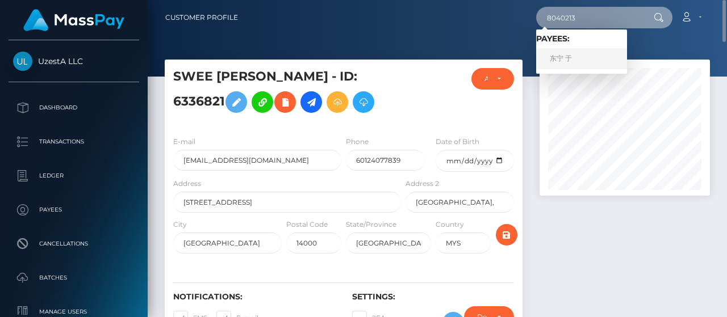
type input "8040213"
click at [568, 51] on link "东宁 于" at bounding box center [581, 58] width 91 height 21
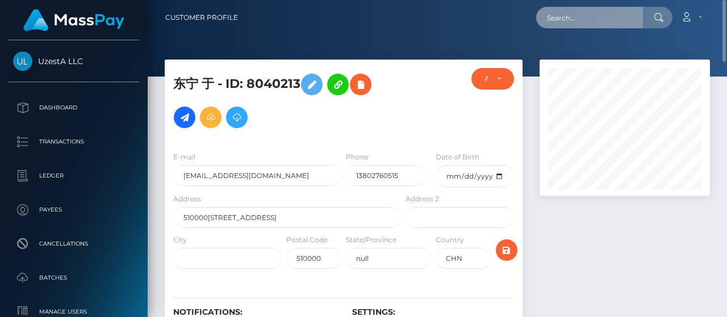
paste input "3328271"
click at [599, 19] on input "3328271" at bounding box center [589, 18] width 107 height 22
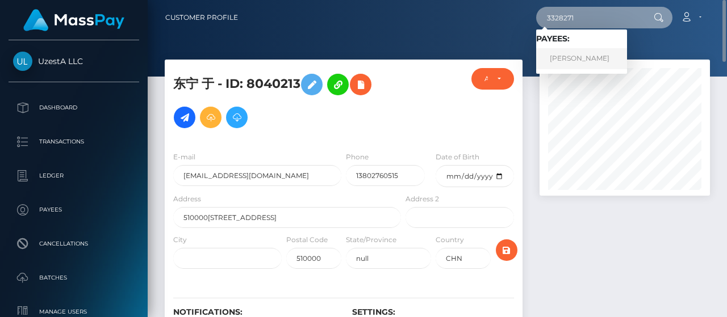
type input "3328271"
click at [551, 52] on link "YAN LING DIANA LIM" at bounding box center [581, 58] width 91 height 21
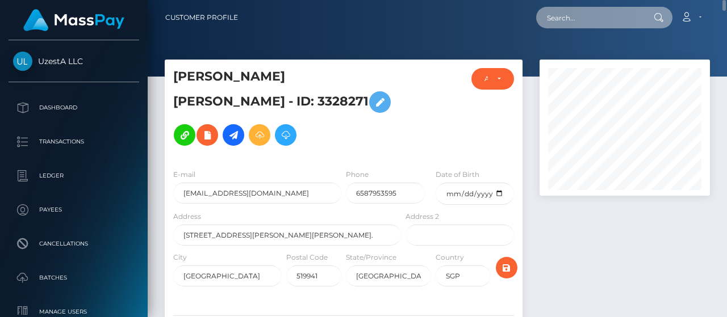
click at [607, 21] on input "text" at bounding box center [589, 18] width 107 height 22
paste input "3281791"
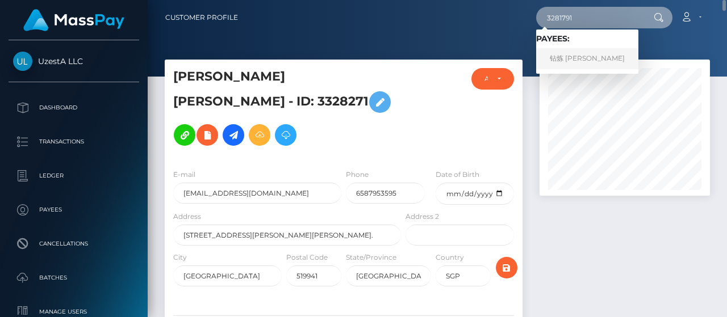
type input "3281791"
click at [576, 57] on link "钻炼 潘" at bounding box center [587, 58] width 102 height 21
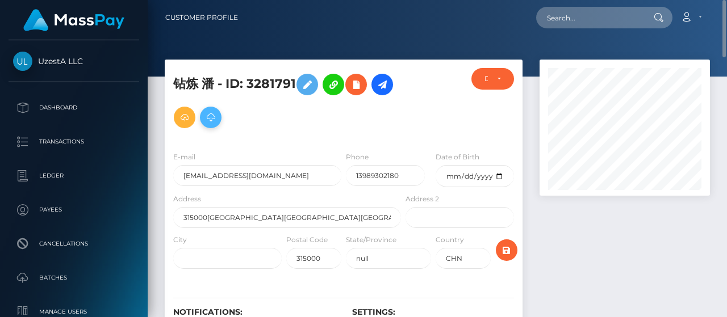
click at [217, 121] on icon at bounding box center [211, 118] width 14 height 14
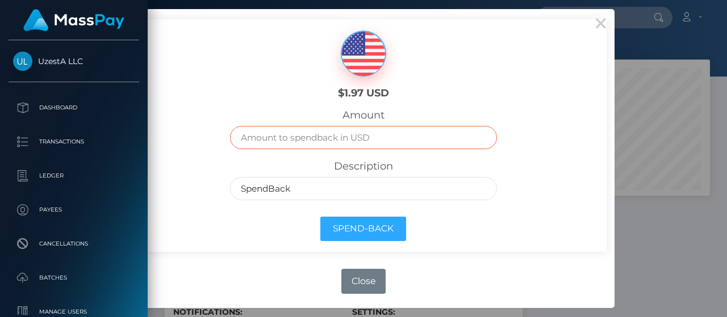
click at [358, 130] on input "text" at bounding box center [363, 137] width 266 height 23
type input "1.97"
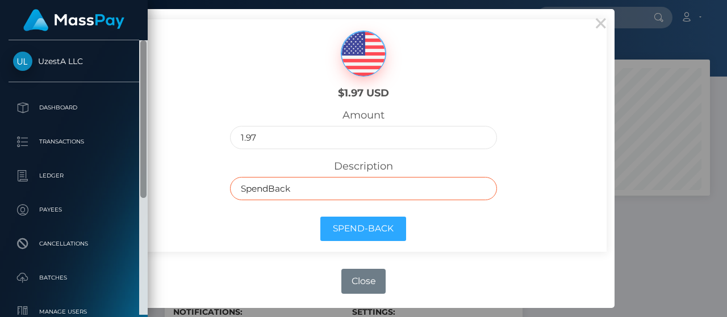
drag, startPoint x: 278, startPoint y: 185, endPoint x: 144, endPoint y: 186, distance: 133.4
click at [163, 185] on div "$1.97 USD Amount 1.97 Description SpendBack Spend-Back" at bounding box center [363, 135] width 486 height 233
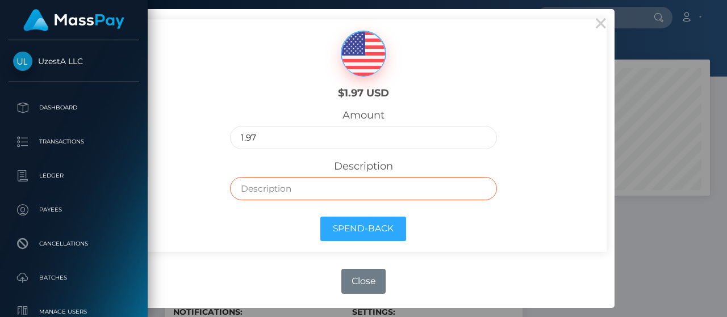
paste input "Frozen Balance as inactive"
type input "Frozen Balance as inactive"
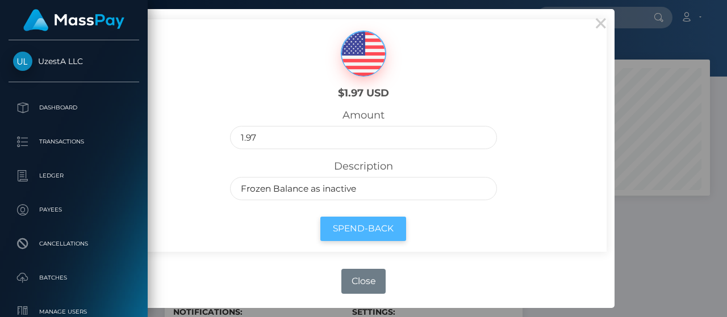
click at [355, 225] on button "Spend-Back" at bounding box center [363, 229] width 86 height 24
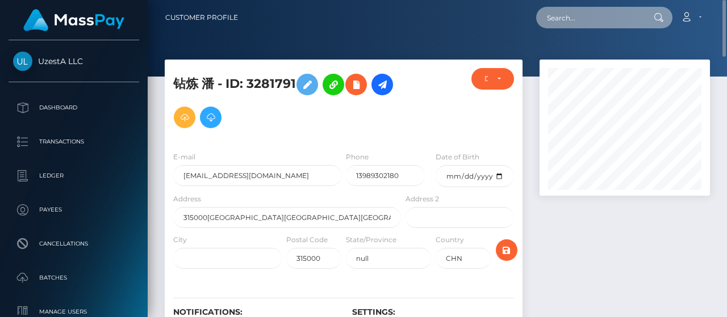
click at [604, 25] on input "text" at bounding box center [589, 18] width 107 height 22
paste input "4116195"
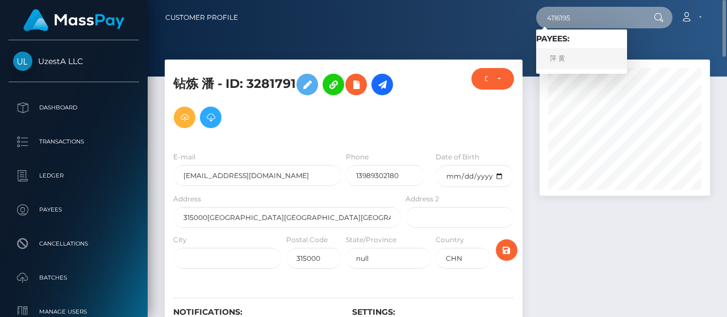
type input "4116195"
click at [567, 56] on link "萍 黄" at bounding box center [581, 58] width 91 height 21
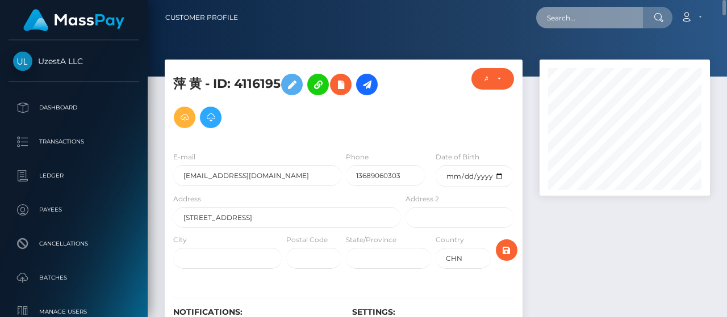
click at [612, 21] on input "text" at bounding box center [589, 18] width 107 height 22
paste input "0208122"
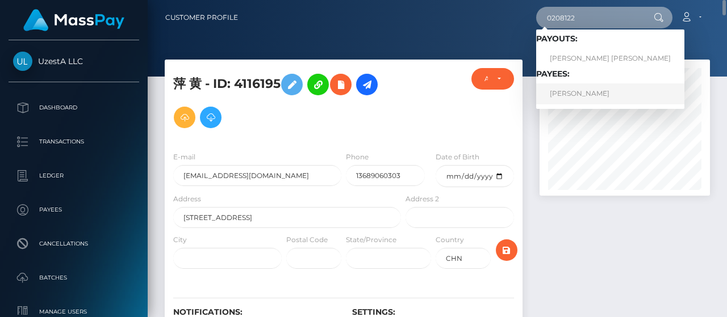
type input "0208122"
click at [560, 94] on link "[PERSON_NAME]" at bounding box center [610, 93] width 148 height 21
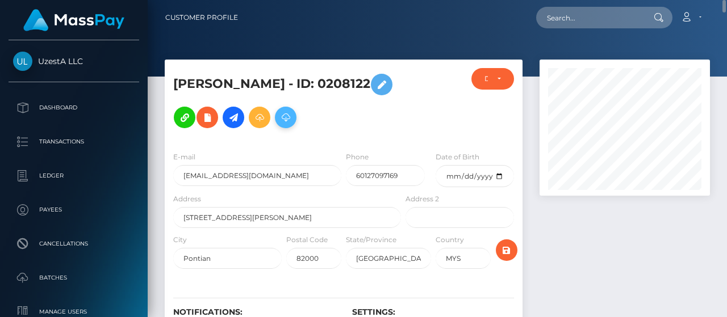
click at [295, 120] on button at bounding box center [286, 118] width 22 height 22
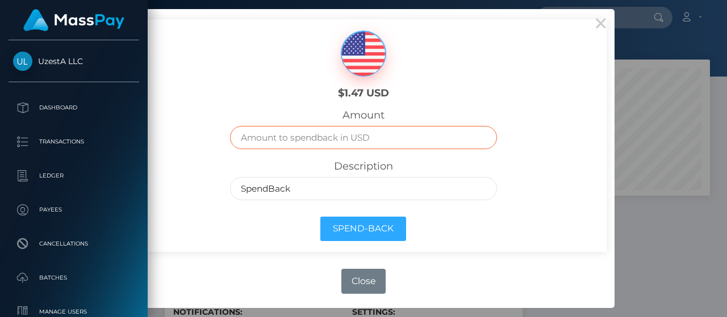
click at [337, 136] on input "text" at bounding box center [363, 137] width 266 height 23
type input "1.47"
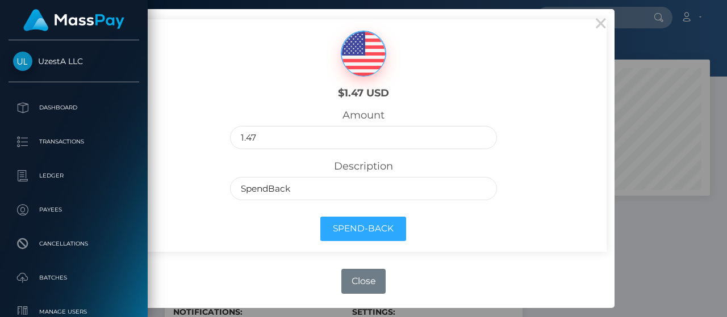
click at [336, 174] on div "Description SpendBack" at bounding box center [363, 180] width 266 height 40
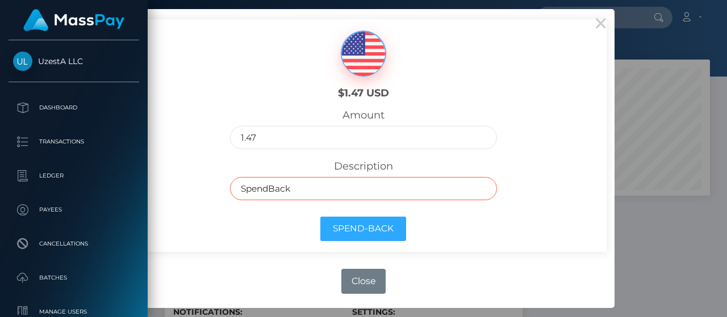
click at [333, 187] on input "SpendBack" at bounding box center [363, 188] width 266 height 23
paste input "Frozen Balance as inactive"
type input "Frozen Balance as inactive"
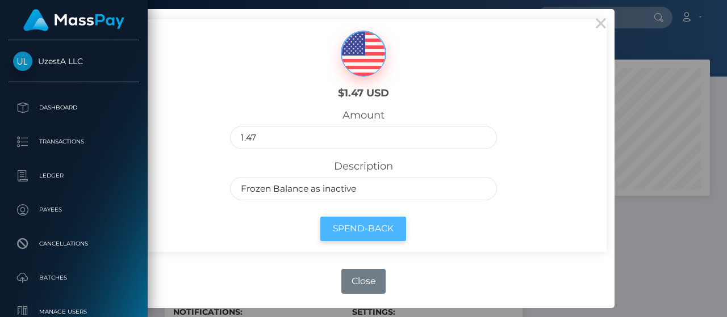
click at [342, 217] on button "Spend-Back" at bounding box center [363, 229] width 86 height 24
click at [352, 227] on button "Spend-Back" at bounding box center [363, 229] width 86 height 24
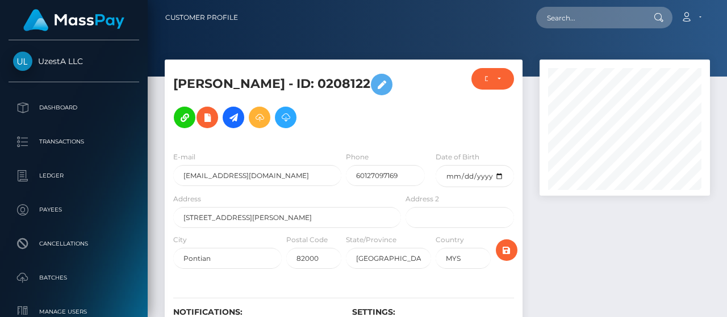
scroll to position [136, 170]
click at [585, 28] on input "text" at bounding box center [589, 18] width 107 height 22
paste input "4376828"
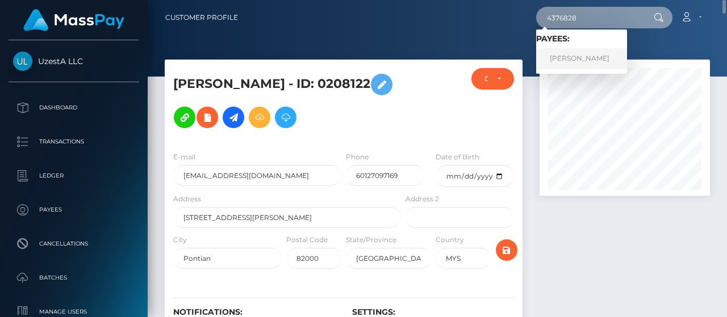
type input "4376828"
click at [582, 54] on link "Chian Yong Loh" at bounding box center [581, 58] width 91 height 21
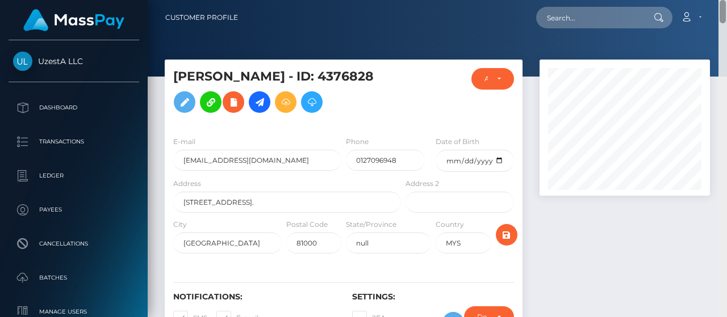
drag, startPoint x: 724, startPoint y: 207, endPoint x: 708, endPoint y: -18, distance: 225.4
click at [708, 0] on html "UzestA LLC Dashboard Transactions Ledger Payees Cancellations" at bounding box center [363, 158] width 727 height 317
click at [497, 77] on div "ACTIVE" at bounding box center [492, 78] width 16 height 9
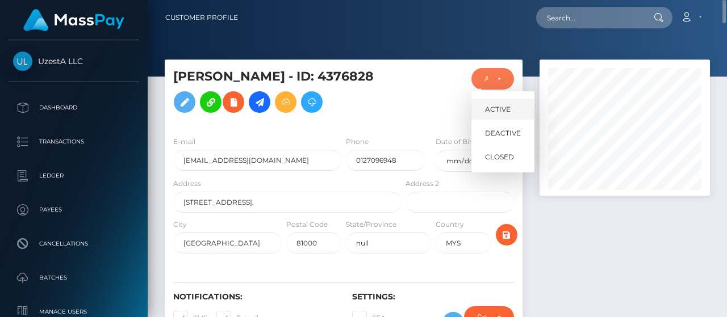
scroll to position [136, 170]
click at [497, 132] on span "DEACTIVE" at bounding box center [503, 133] width 36 height 10
select select "DEACTIVE"
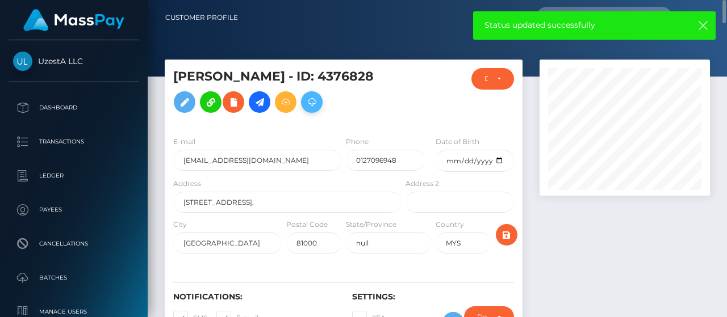
click at [305, 110] on icon at bounding box center [312, 102] width 14 height 14
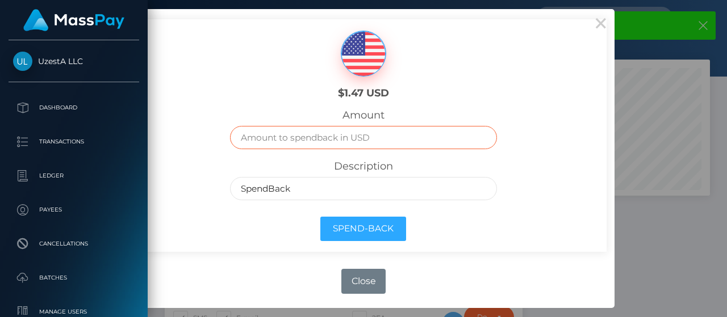
click at [400, 136] on input "text" at bounding box center [363, 137] width 266 height 23
type input "1.47"
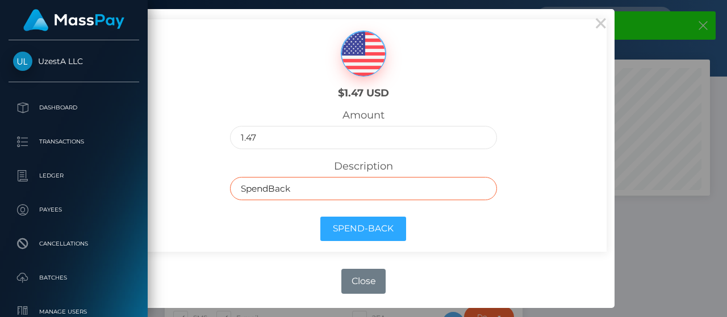
click at [308, 182] on input "SpendBack" at bounding box center [363, 188] width 266 height 23
paste input "Frozen Balance as inactive"
type input "Frozen Balance as inactive"
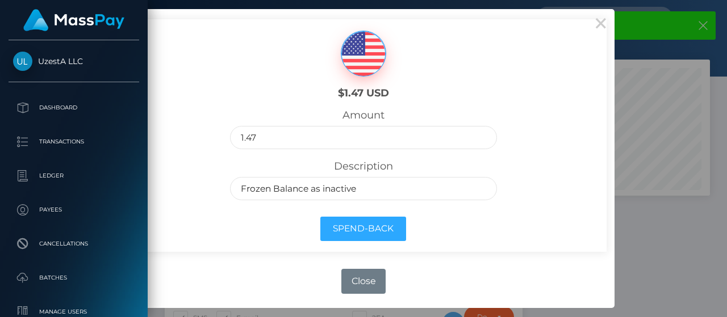
click at [342, 216] on div "Spend-Back" at bounding box center [362, 231] width 283 height 41
click at [343, 225] on button "Spend-Back" at bounding box center [363, 229] width 86 height 24
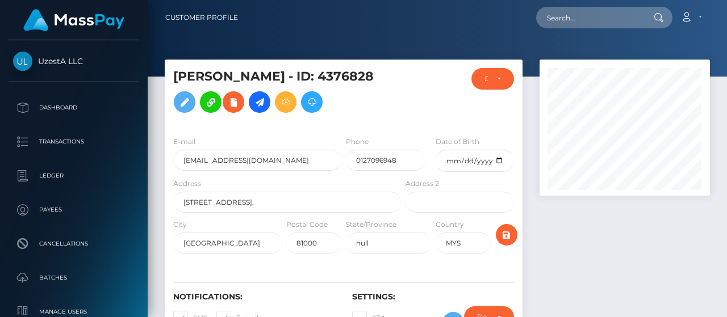
scroll to position [136, 170]
click at [564, 13] on input "text" at bounding box center [589, 18] width 107 height 22
paste input "0120681"
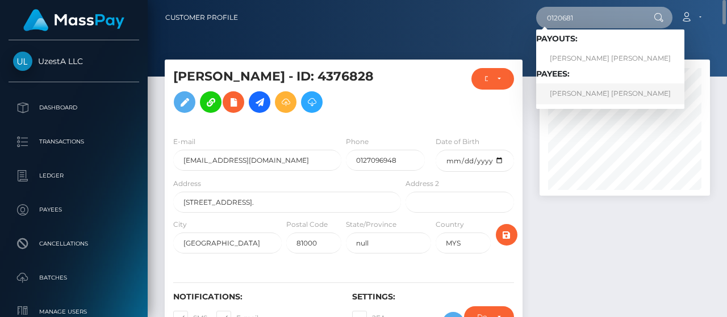
type input "0120681"
click at [593, 89] on link "[PERSON_NAME] [PERSON_NAME]" at bounding box center [610, 93] width 148 height 21
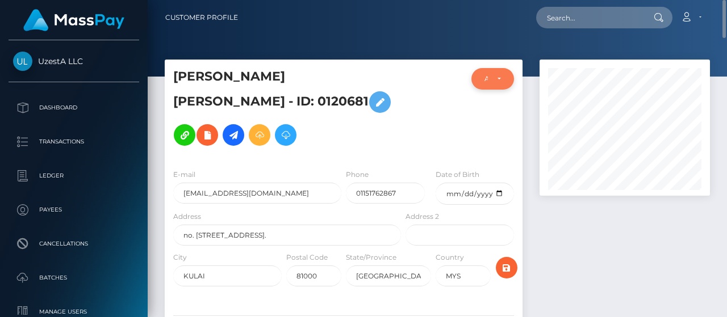
click at [513, 86] on div "ACTIVE" at bounding box center [492, 79] width 43 height 22
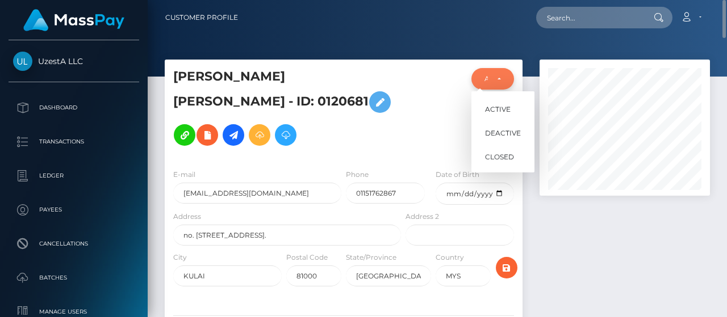
scroll to position [136, 170]
click at [504, 130] on span "DEACTIVE" at bounding box center [503, 133] width 36 height 10
select select "DEACTIVE"
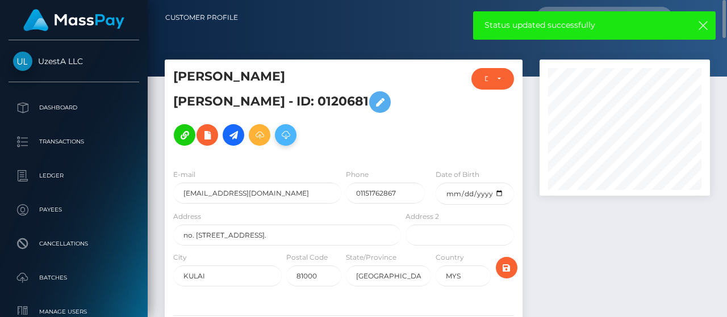
click at [292, 128] on icon at bounding box center [286, 135] width 14 height 14
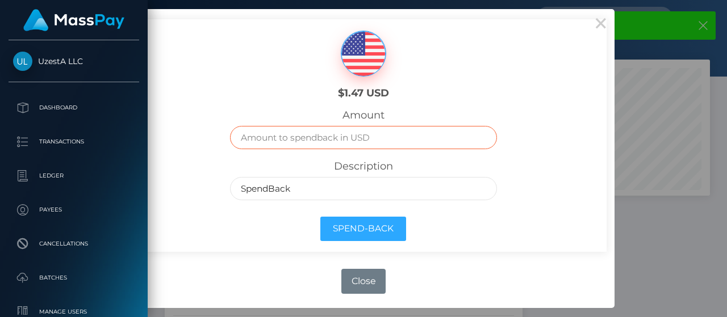
click at [386, 136] on input "text" at bounding box center [363, 137] width 266 height 23
type input "1.47"
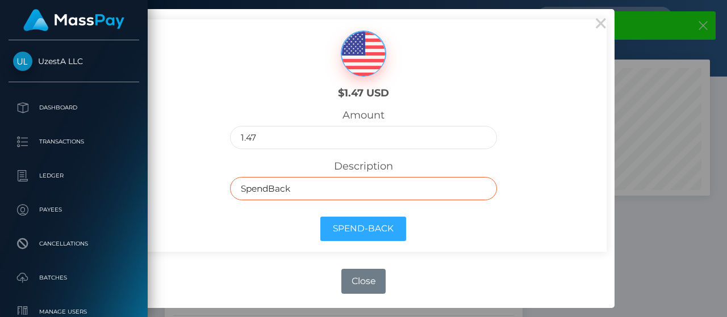
click at [336, 186] on input "SpendBack" at bounding box center [363, 188] width 266 height 23
paste input "Frozen Balance as inactive"
type input "Frozen Balance as inactive"
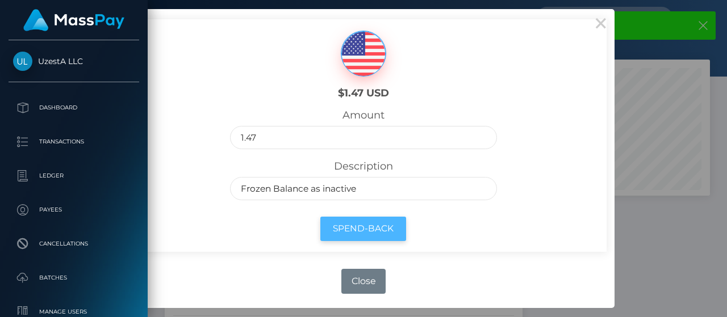
drag, startPoint x: 336, startPoint y: 200, endPoint x: 343, endPoint y: 236, distance: 37.0
click at [343, 236] on button "Spend-Back" at bounding box center [363, 229] width 86 height 24
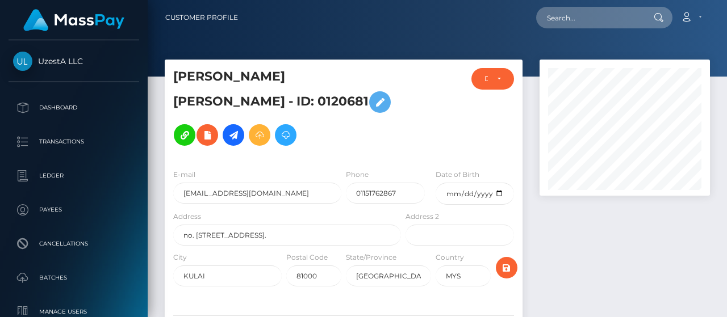
scroll to position [136, 170]
click at [568, 22] on input "text" at bounding box center [589, 18] width 107 height 22
click at [544, 20] on input "text" at bounding box center [589, 18] width 107 height 22
paste input "0264758"
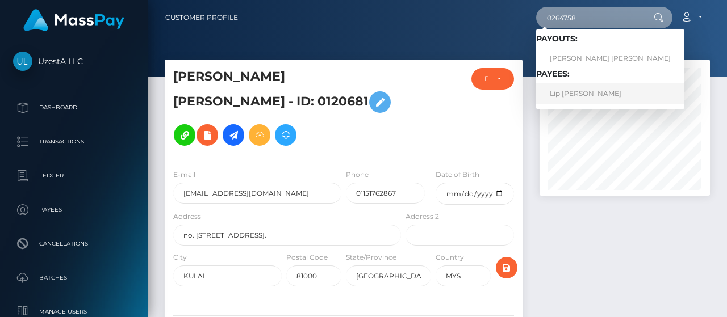
type input "0264758"
click at [569, 89] on link "Lip Chea Tang" at bounding box center [610, 93] width 148 height 21
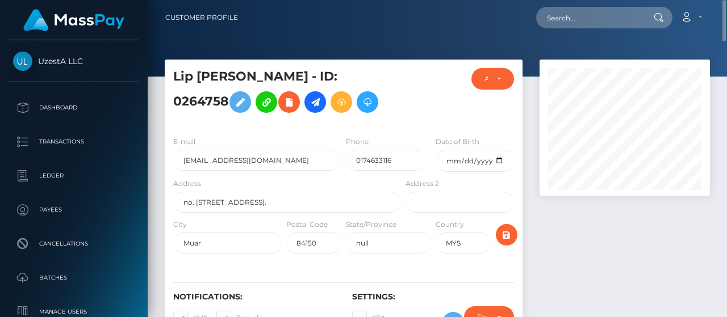
click at [568, 31] on nav "Customer Profile Loading... Loading... Account" at bounding box center [437, 17] width 579 height 35
click at [589, 18] on input "text" at bounding box center [589, 18] width 107 height 22
paste input "6050062"
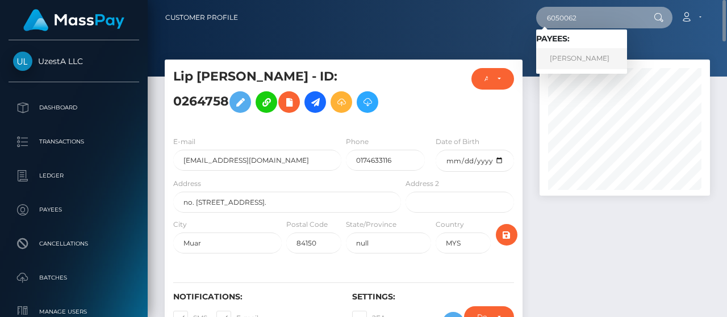
type input "6050062"
click at [555, 62] on link "YUNN WEN Teh" at bounding box center [581, 58] width 91 height 21
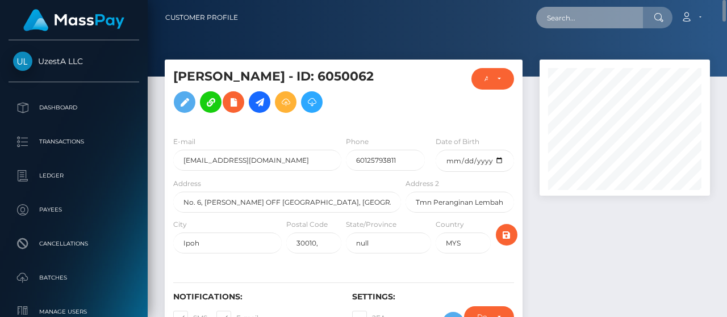
click at [576, 19] on input "text" at bounding box center [589, 18] width 107 height 22
paste input "0695563"
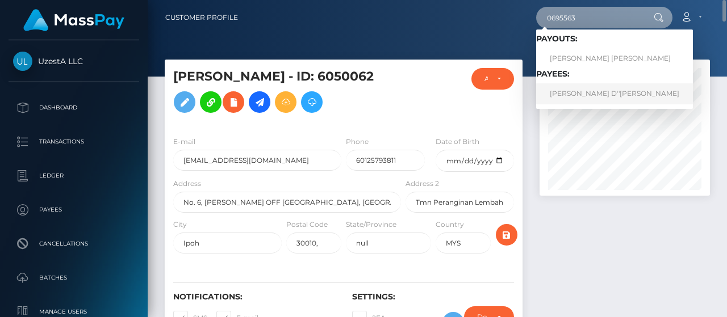
type input "0695563"
click at [572, 89] on link "Grace Cheng D''Silva" at bounding box center [614, 93] width 157 height 21
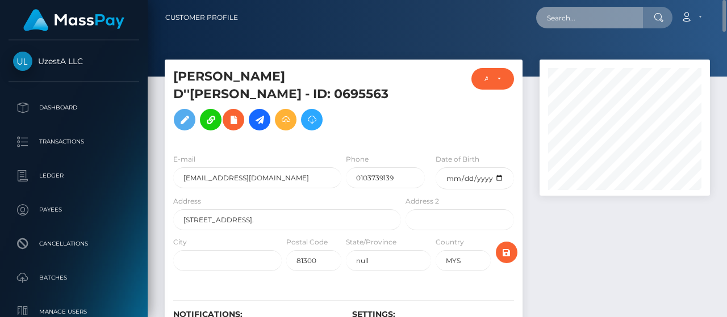
click at [570, 23] on input "text" at bounding box center [589, 18] width 107 height 22
paste input "3240555"
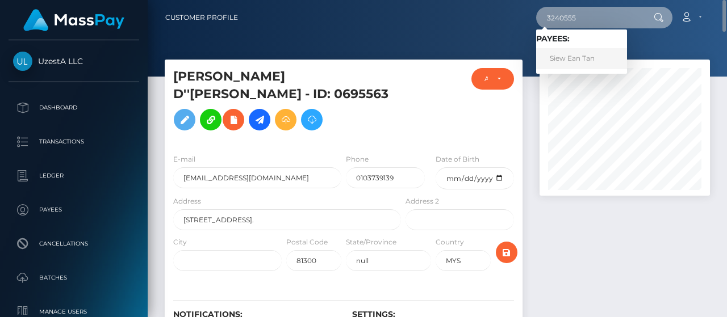
type input "3240555"
click at [569, 54] on link "Siew Ean Tan" at bounding box center [581, 58] width 91 height 21
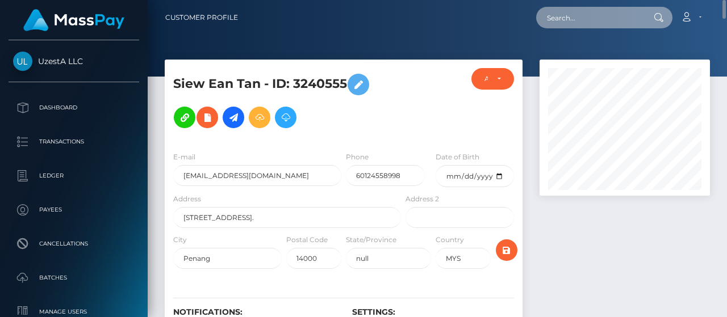
click at [611, 20] on input "text" at bounding box center [589, 18] width 107 height 22
paste input "8715578"
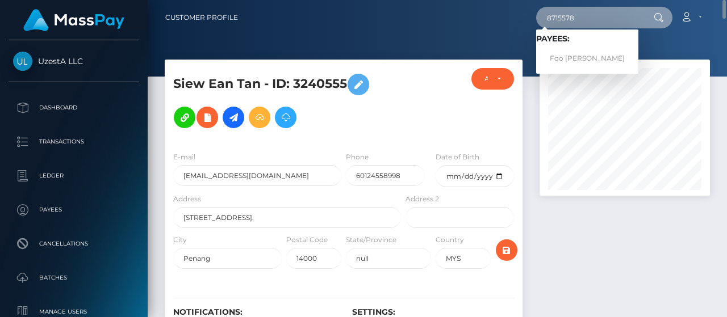
type input "8715578"
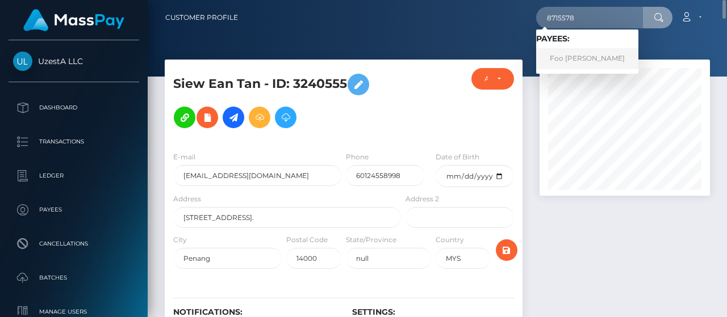
click at [567, 56] on link "Foo Kuen Pang" at bounding box center [587, 58] width 102 height 21
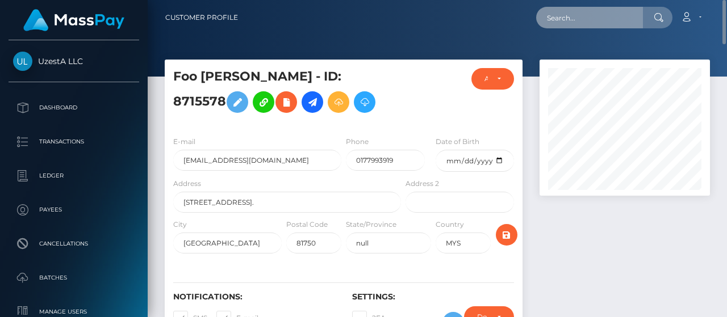
click at [603, 21] on input "text" at bounding box center [589, 18] width 107 height 22
paste input "6116497"
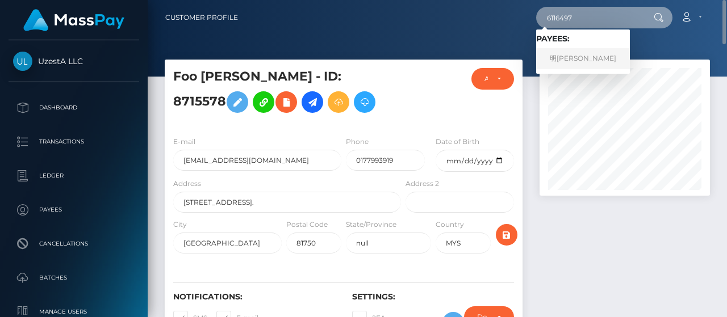
type input "6116497"
click at [555, 55] on link "明洪 詹" at bounding box center [583, 58] width 94 height 21
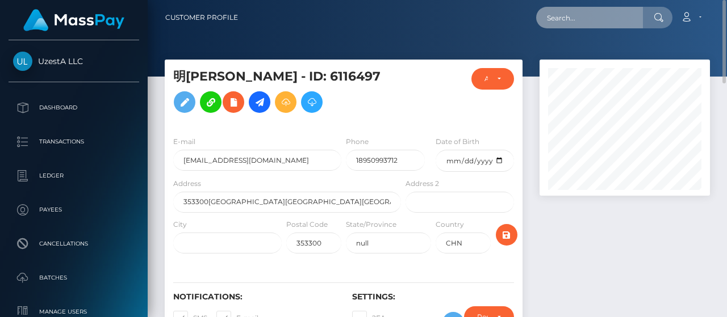
click at [602, 11] on input "text" at bounding box center [589, 18] width 107 height 22
paste input "5627197"
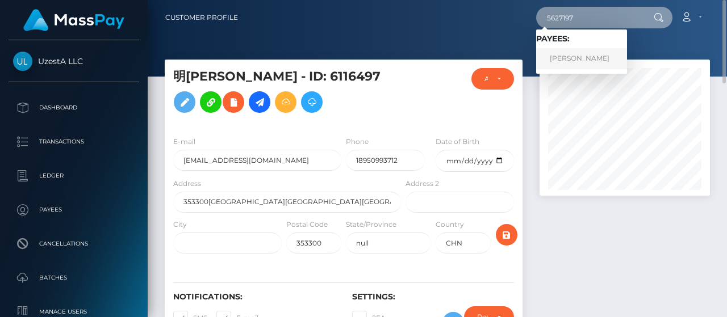
type input "5627197"
click at [581, 57] on link "Siew Yeng Soo" at bounding box center [581, 58] width 91 height 21
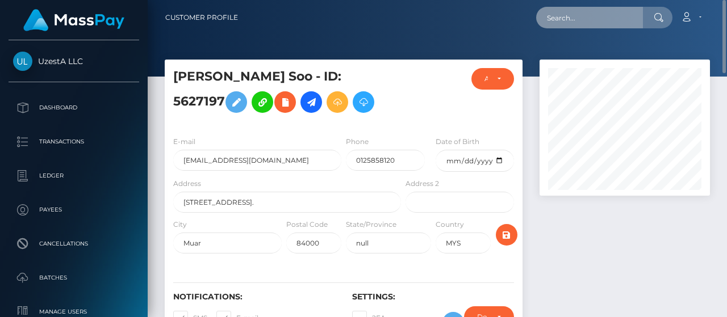
click at [572, 22] on input "text" at bounding box center [589, 18] width 107 height 22
paste input "6096057"
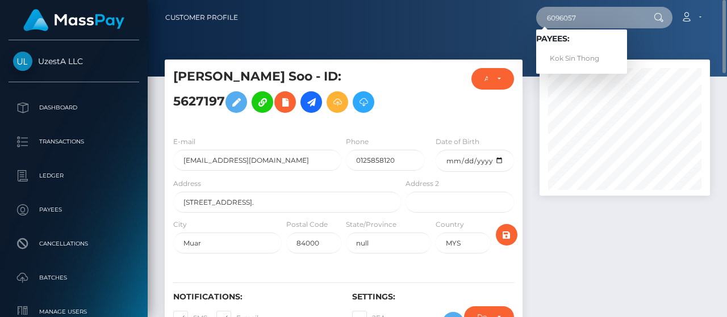
type input "6096057"
click at [579, 69] on div "Loading... Loading... Payees: Kok Sin Thong" at bounding box center [581, 52] width 91 height 44
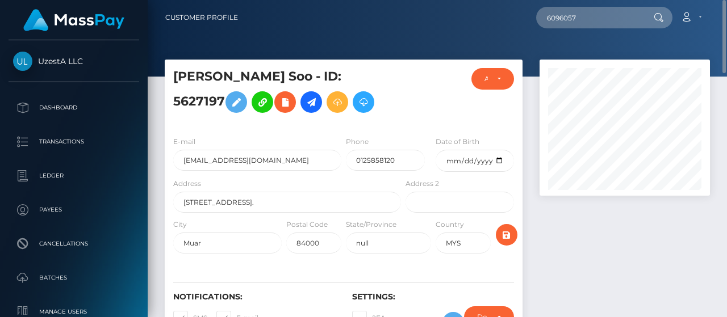
click at [585, 61] on div at bounding box center [624, 128] width 170 height 136
click at [587, 29] on div "6096057 Loading... Loading... Payees: Kok Sin Thong Account Edit Profile Logout" at bounding box center [478, 18] width 462 height 24
click at [594, 21] on input "6096057" at bounding box center [589, 18] width 107 height 22
click at [607, 23] on input "6096057" at bounding box center [589, 18] width 107 height 22
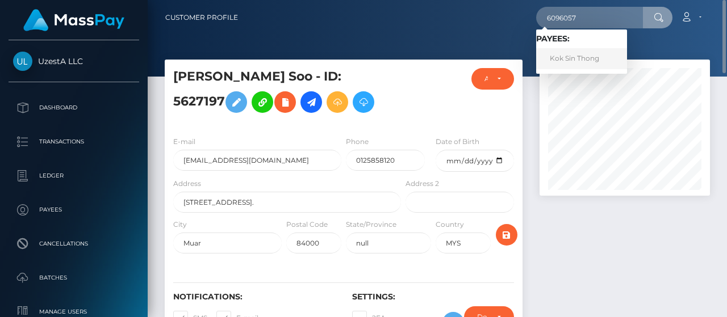
click at [585, 51] on link "Kok Sin Thong" at bounding box center [581, 58] width 91 height 21
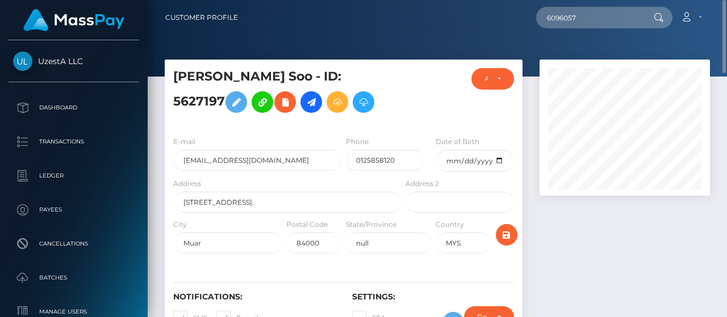
click at [585, 54] on div at bounding box center [437, 38] width 579 height 77
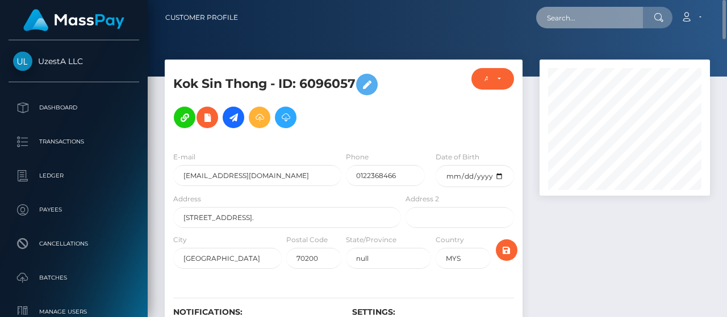
click at [612, 11] on input "text" at bounding box center [589, 18] width 107 height 22
paste input "1290367"
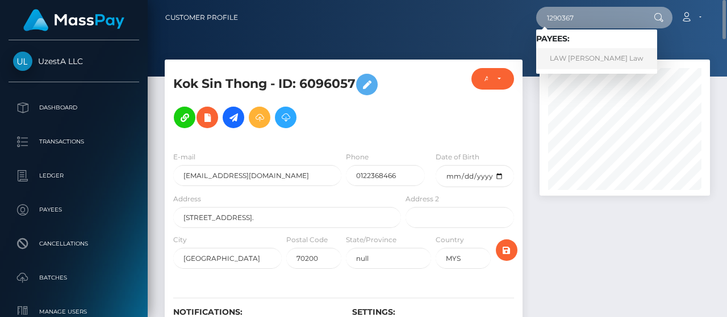
type input "1290367"
click at [586, 57] on link "LAW CHEN HUAT Law" at bounding box center [596, 58] width 121 height 21
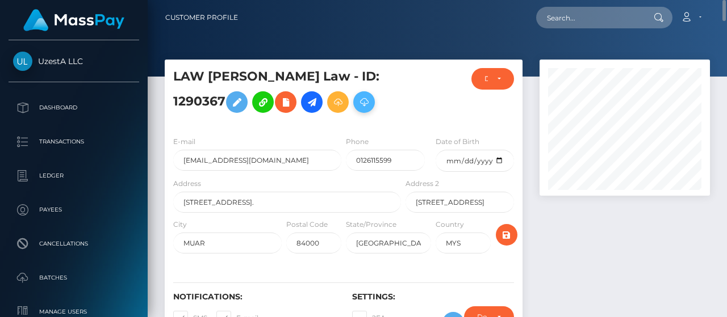
click at [371, 100] on icon at bounding box center [364, 102] width 14 height 14
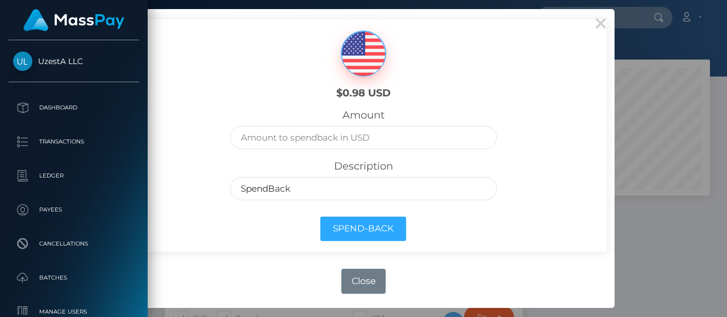
click at [366, 153] on div "Amount" at bounding box center [362, 134] width 283 height 51
click at [373, 141] on input "text" at bounding box center [363, 137] width 266 height 23
type input ".98"
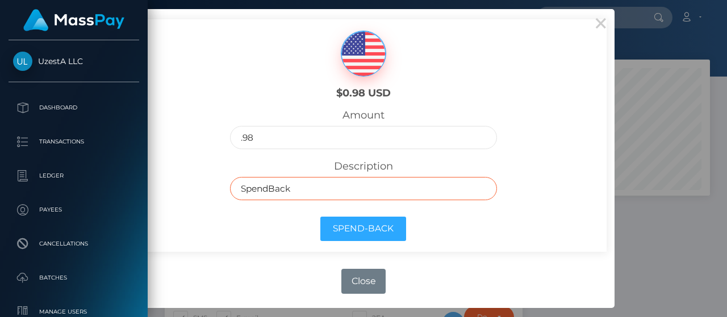
click at [342, 188] on input "SpendBack" at bounding box center [363, 188] width 266 height 23
paste input "Frozen Balance as inactive"
type input "Frozen Balance as inactive"
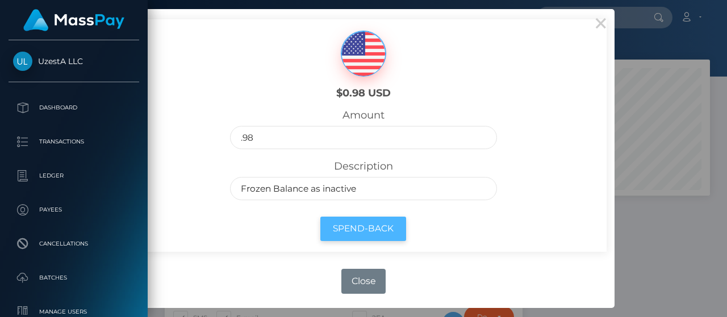
click at [350, 227] on button "Spend-Back" at bounding box center [363, 229] width 86 height 24
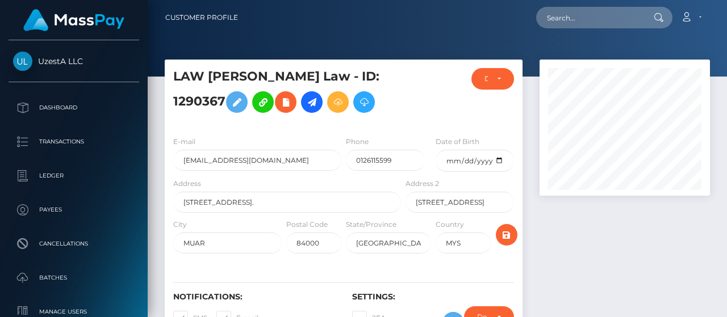
scroll to position [136, 170]
click at [592, 30] on nav "Customer Profile Loading... Loading... Account" at bounding box center [437, 17] width 579 height 35
click at [594, 20] on input "text" at bounding box center [589, 18] width 107 height 22
paste input "7088642"
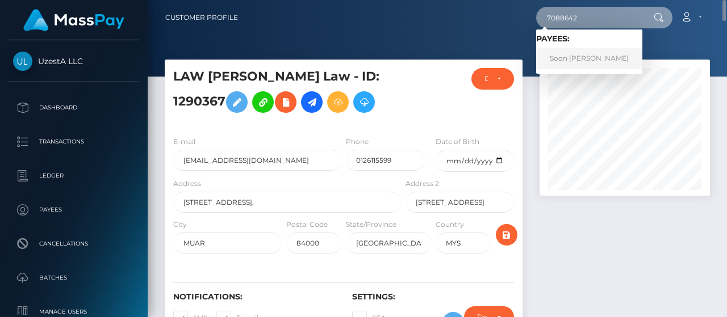
type input "7088642"
click at [575, 57] on link "Soon Kai Gan" at bounding box center [589, 58] width 106 height 21
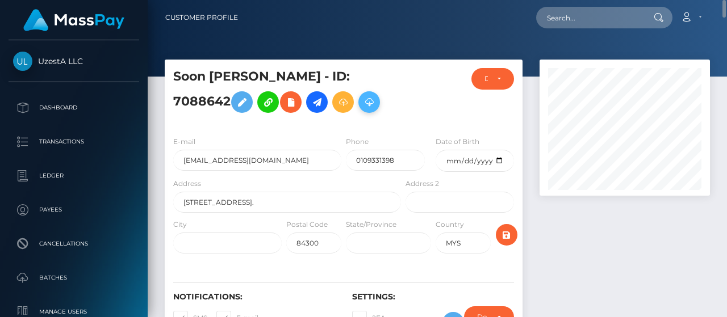
click at [362, 110] on icon at bounding box center [369, 102] width 14 height 14
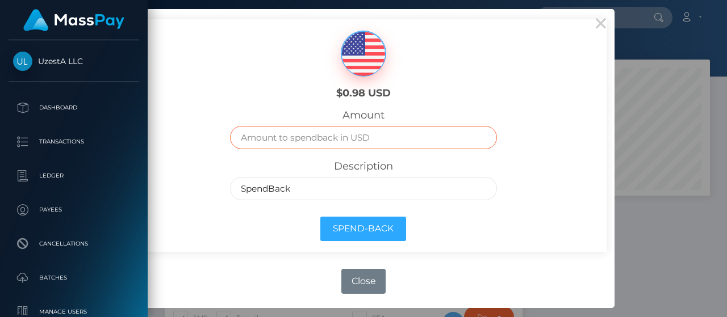
click at [354, 139] on input "text" at bounding box center [363, 137] width 266 height 23
type input ".98"
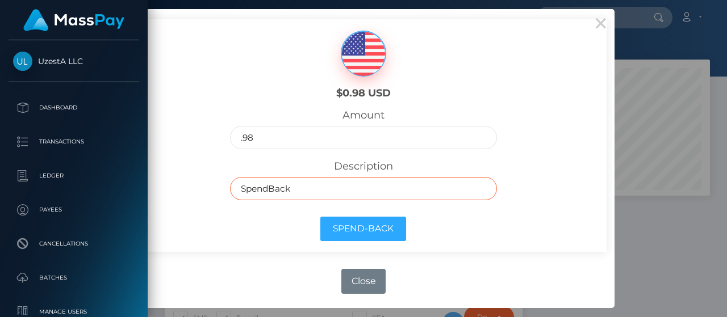
click at [363, 181] on input "SpendBack" at bounding box center [363, 188] width 266 height 23
paste input "Frozen Balance as inactive"
type input "Frozen Balance as inactive"
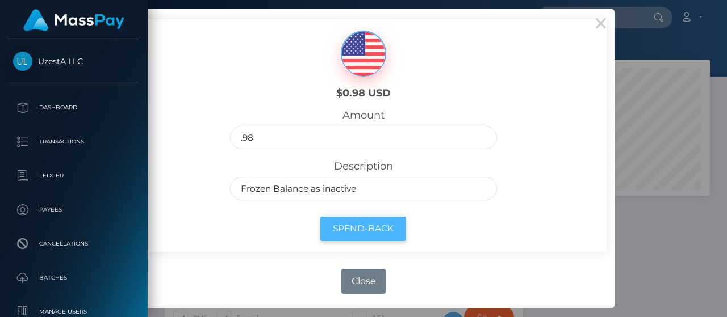
click at [351, 223] on button "Spend-Back" at bounding box center [363, 229] width 86 height 24
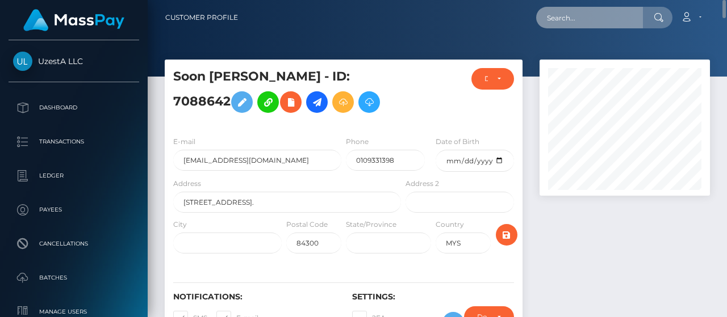
click at [597, 24] on input "text" at bounding box center [589, 18] width 107 height 22
paste input "1373061"
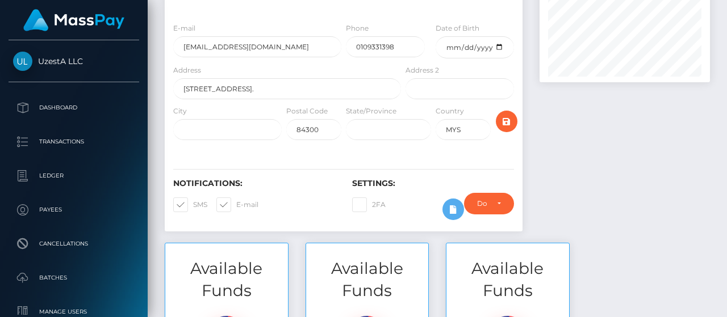
scroll to position [57, 0]
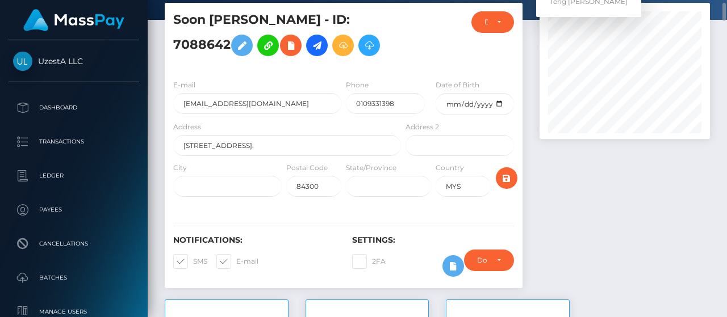
type input "1373061"
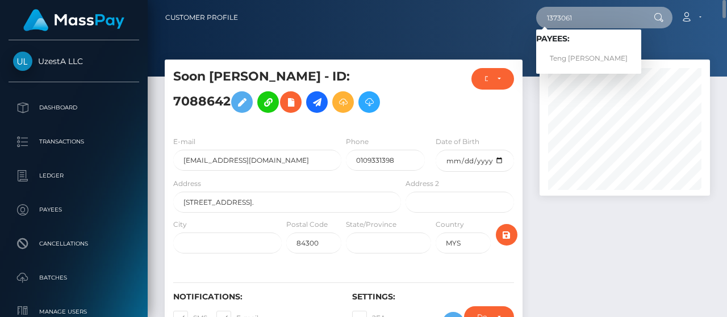
scroll to position [0, 0]
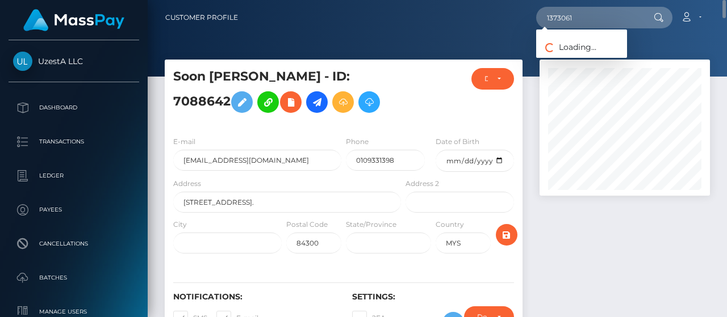
click at [576, 49] on span "Loading... Loading..." at bounding box center [566, 47] width 60 height 10
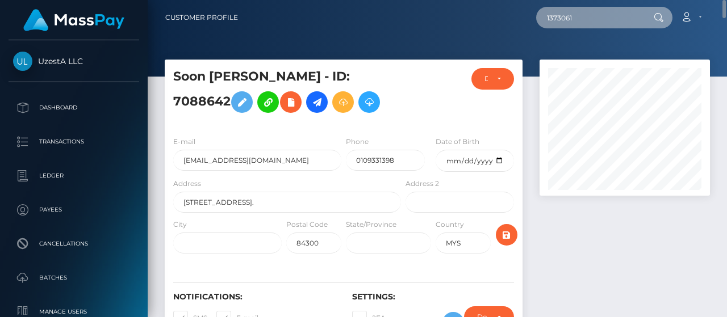
click at [592, 20] on input "1373061" at bounding box center [589, 18] width 107 height 22
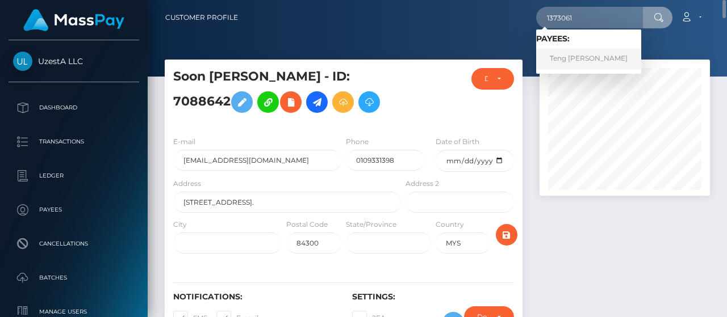
click at [578, 58] on link "Teng Choo Chan" at bounding box center [588, 58] width 105 height 21
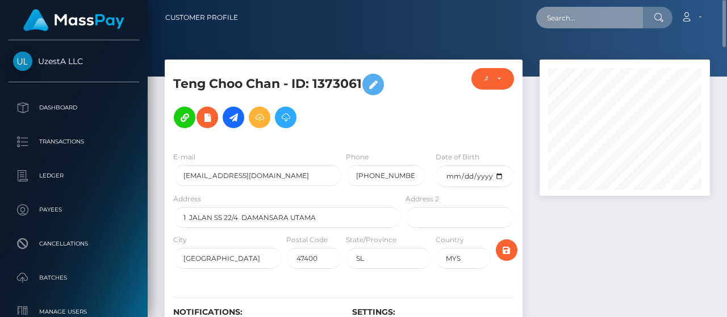
click at [610, 16] on input "text" at bounding box center [589, 18] width 107 height 22
paste input "8872632"
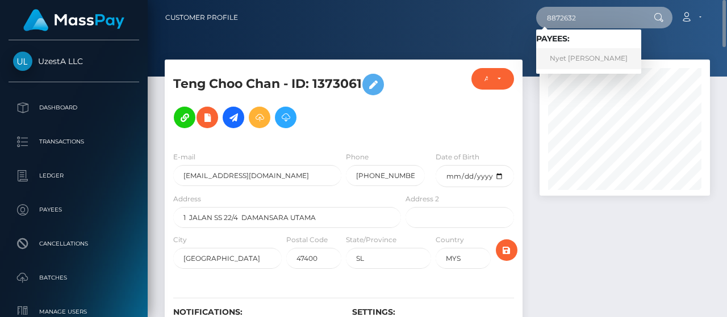
type input "8872632"
click at [601, 58] on link "Nyet Phin Liow" at bounding box center [588, 58] width 105 height 21
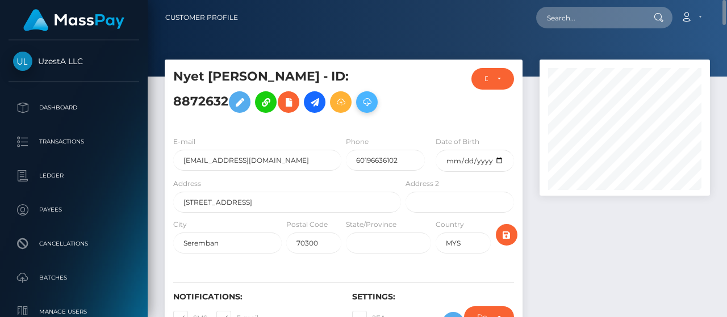
click at [356, 113] on button at bounding box center [367, 102] width 22 height 22
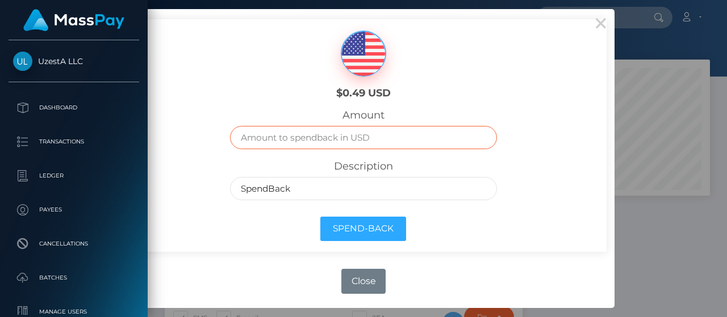
click at [356, 142] on input "text" at bounding box center [363, 137] width 266 height 23
type input ".49"
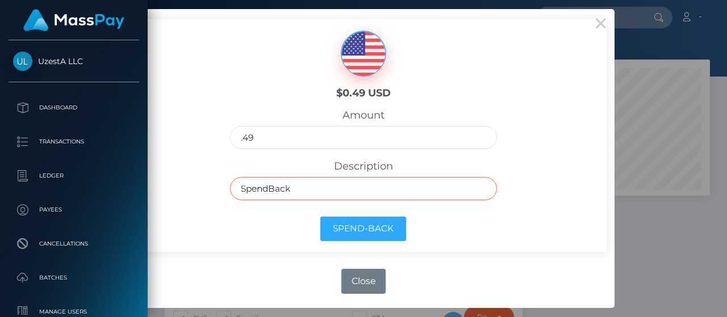
click at [339, 198] on input "SpendBack" at bounding box center [363, 188] width 266 height 23
paste input "Frozen Balance as inactive"
type input "Frozen Balance as inactive"
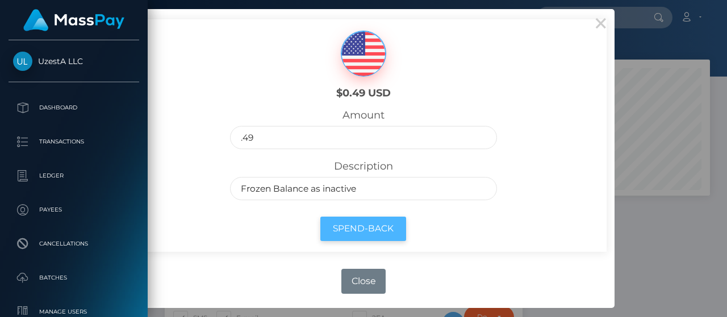
click at [347, 228] on button "Spend-Back" at bounding box center [363, 229] width 86 height 24
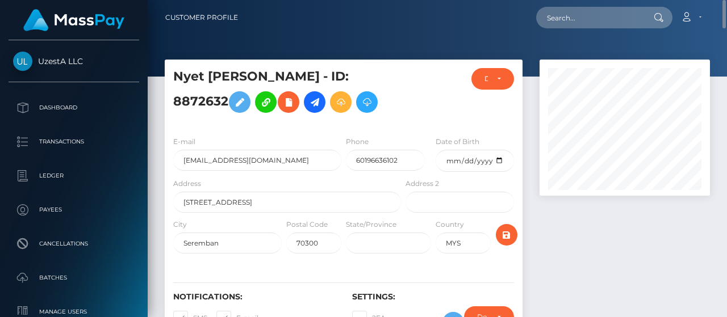
click at [606, 2] on nav "Customer Profile Loading... Loading... Account" at bounding box center [437, 17] width 579 height 35
click at [599, 12] on input "text" at bounding box center [589, 18] width 107 height 22
paste input "4978349"
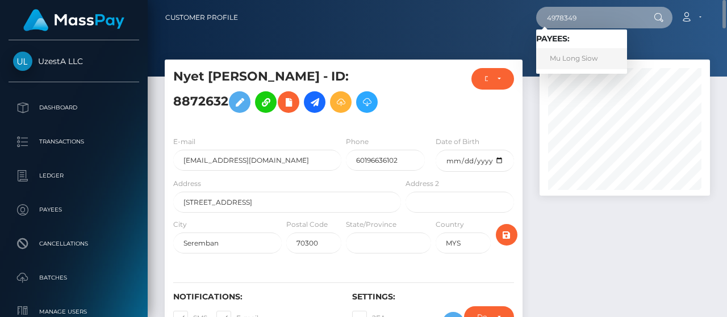
type input "4978349"
click at [579, 51] on link "Mu Long Siow" at bounding box center [581, 58] width 91 height 21
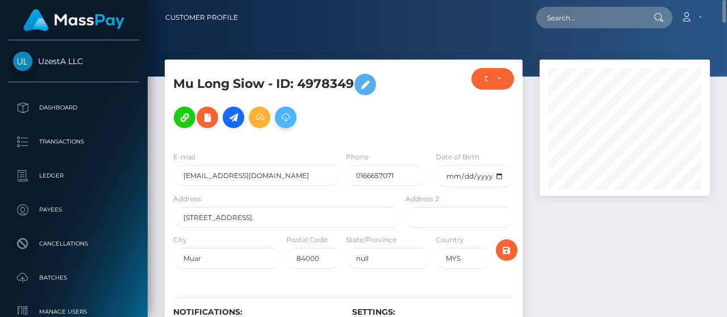
click at [288, 119] on icon at bounding box center [286, 118] width 14 height 14
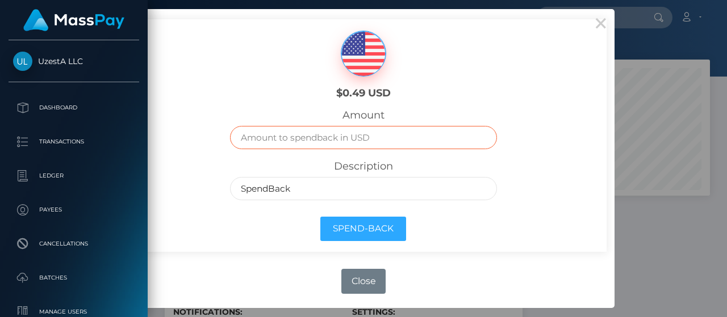
click at [359, 144] on input "text" at bounding box center [363, 137] width 266 height 23
type input ".49"
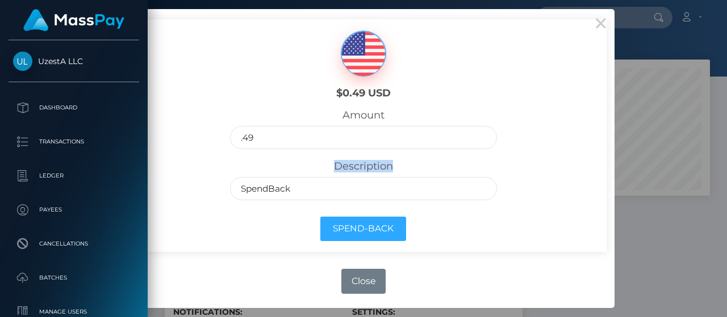
drag, startPoint x: 297, startPoint y: 177, endPoint x: 308, endPoint y: 188, distance: 15.3
click at [298, 177] on div "Description SpendBack" at bounding box center [363, 180] width 266 height 40
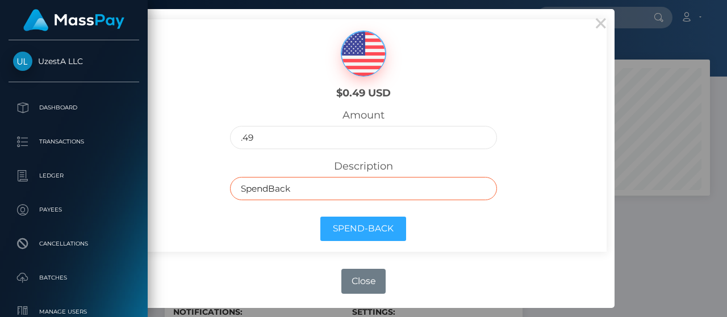
click at [309, 190] on input "SpendBack" at bounding box center [363, 188] width 266 height 23
paste input "Frozen Balance as inactive"
type input "Frozen Balance as inactive"
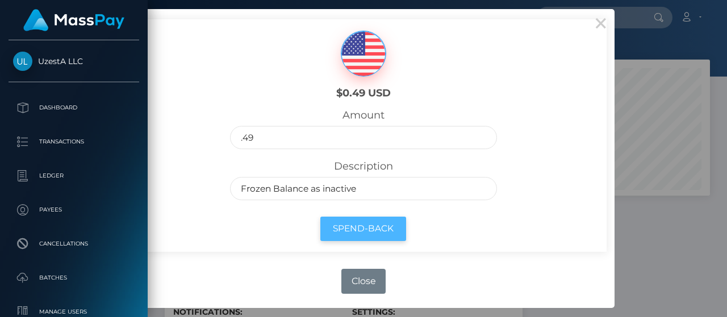
click at [367, 220] on button "Spend-Back" at bounding box center [363, 229] width 86 height 24
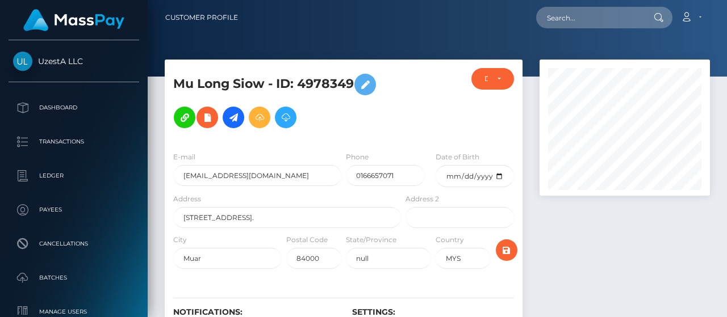
scroll to position [136, 170]
click at [590, 16] on input "text" at bounding box center [589, 18] width 107 height 22
paste input "6760790"
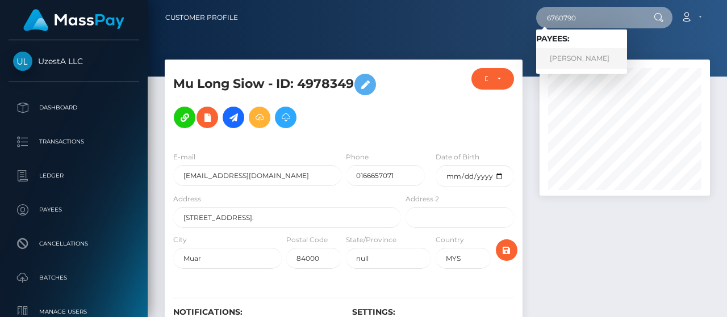
type input "6760790"
click at [564, 53] on link "[PERSON_NAME]" at bounding box center [581, 58] width 91 height 21
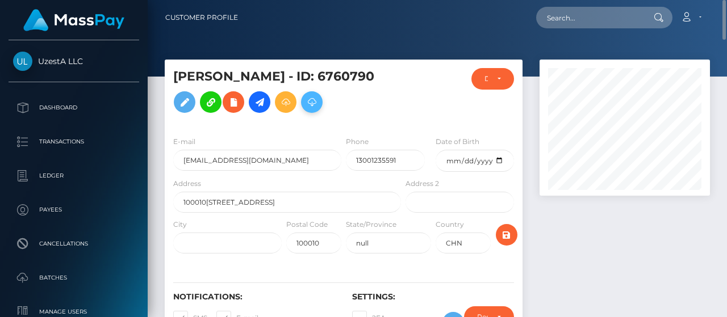
click at [305, 110] on icon at bounding box center [312, 102] width 14 height 14
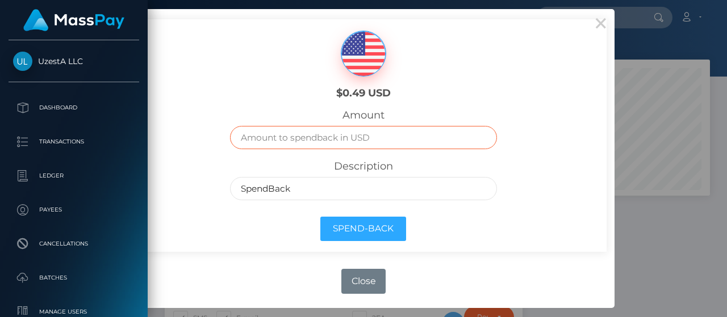
drag, startPoint x: 344, startPoint y: 133, endPoint x: 338, endPoint y: 126, distance: 9.3
click at [344, 133] on input "text" at bounding box center [363, 137] width 266 height 23
type input ".49"
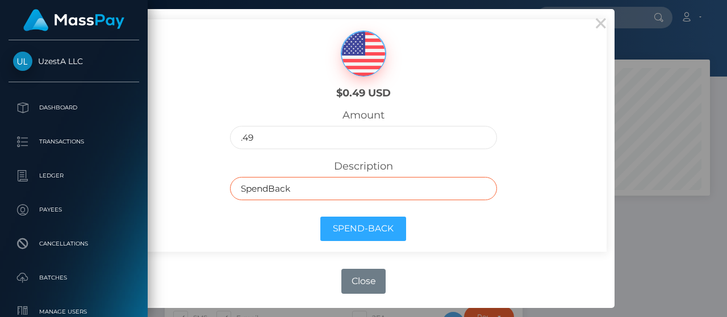
click at [335, 191] on input "SpendBack" at bounding box center [363, 188] width 266 height 23
paste input "Frozen Balance as inactive"
type input "Frozen Balance as inactive"
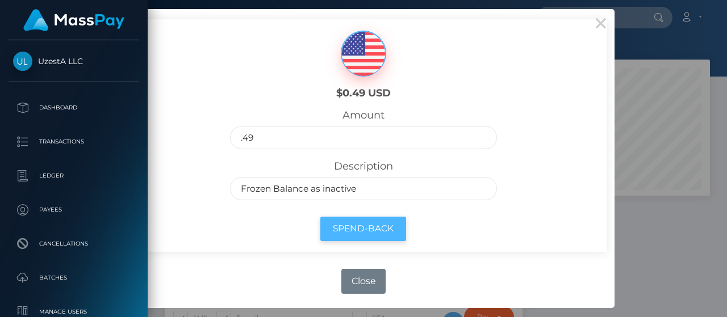
click at [358, 223] on button "Spend-Back" at bounding box center [363, 229] width 86 height 24
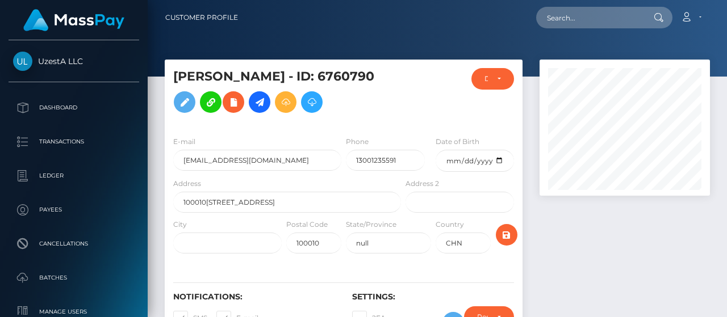
scroll to position [136, 170]
click at [558, 21] on input "text" at bounding box center [589, 18] width 107 height 22
paste input "6760790"
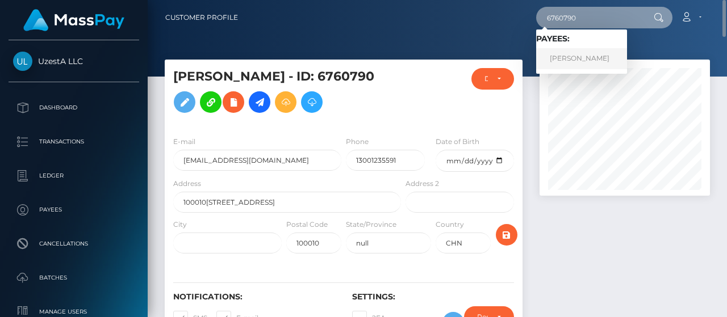
type input "6760790"
click at [577, 57] on link "青松 柴" at bounding box center [581, 58] width 91 height 21
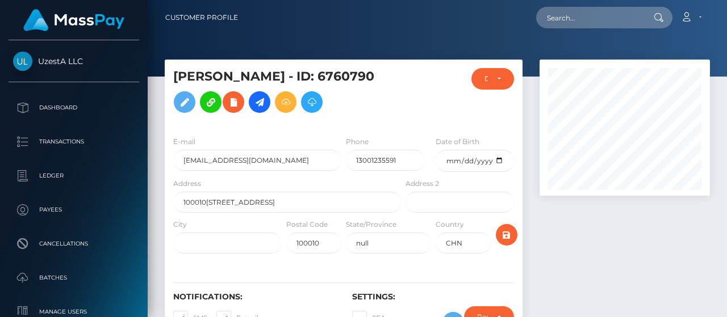
scroll to position [136, 170]
click at [590, 23] on input "text" at bounding box center [589, 18] width 107 height 22
paste input "4687045"
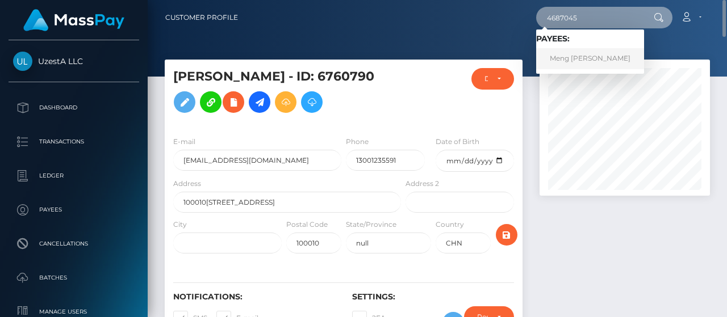
type input "4687045"
click at [578, 56] on link "Meng Chuan Lim" at bounding box center [590, 58] width 108 height 21
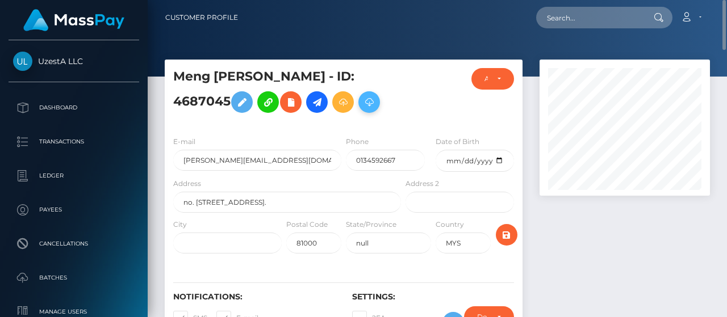
click at [362, 102] on icon at bounding box center [369, 102] width 14 height 14
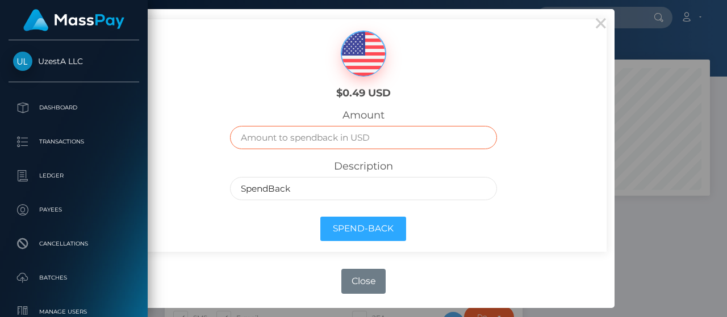
click at [368, 140] on input "text" at bounding box center [363, 137] width 266 height 23
type input ".49"
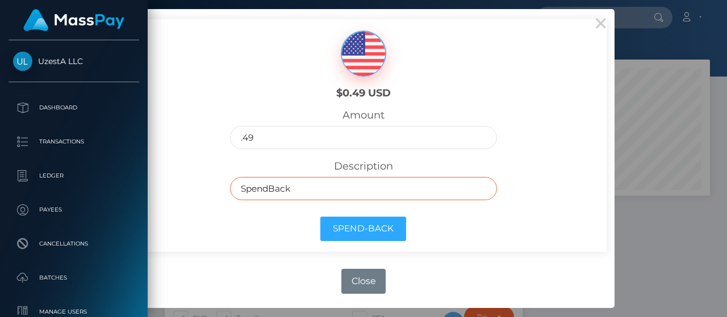
click at [329, 187] on input "SpendBack" at bounding box center [363, 188] width 266 height 23
paste input "Frozen Balance as inactive"
type input "Frozen Balance as inactive"
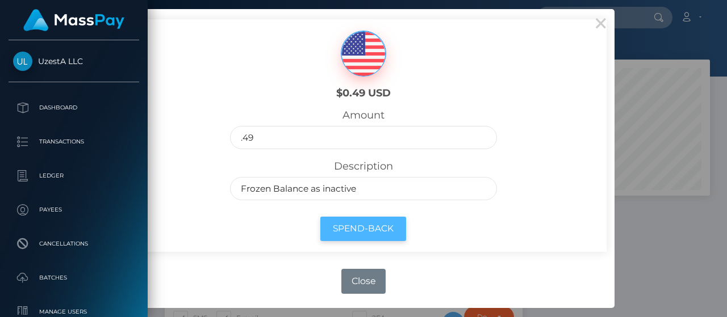
click at [395, 227] on button "Spend-Back" at bounding box center [363, 229] width 86 height 24
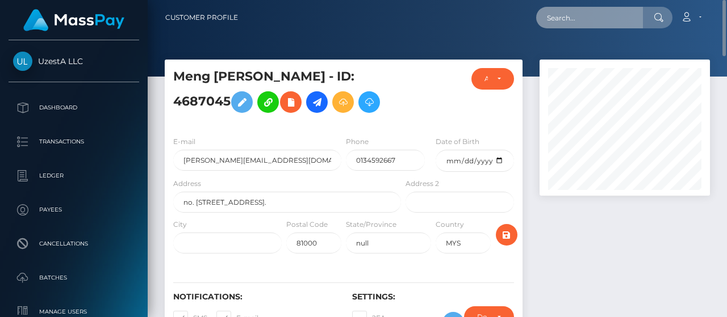
click at [610, 19] on input "text" at bounding box center [589, 18] width 107 height 22
paste input "8926045"
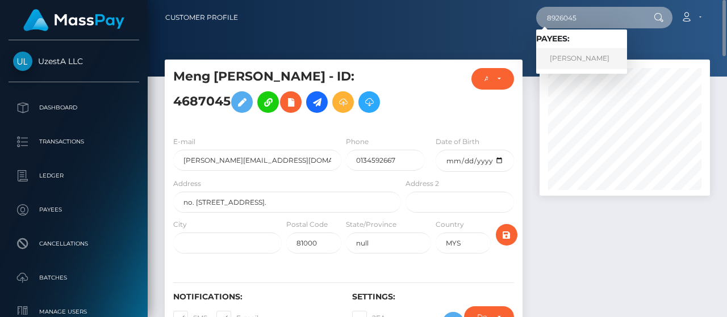
type input "8926045"
click at [579, 55] on link "Swee Sing Chen" at bounding box center [581, 58] width 91 height 21
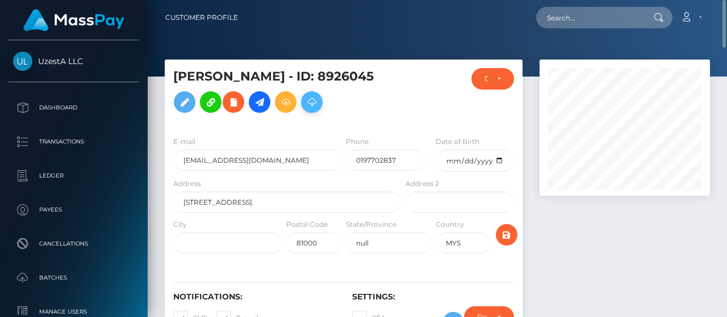
click at [305, 110] on icon at bounding box center [312, 102] width 14 height 14
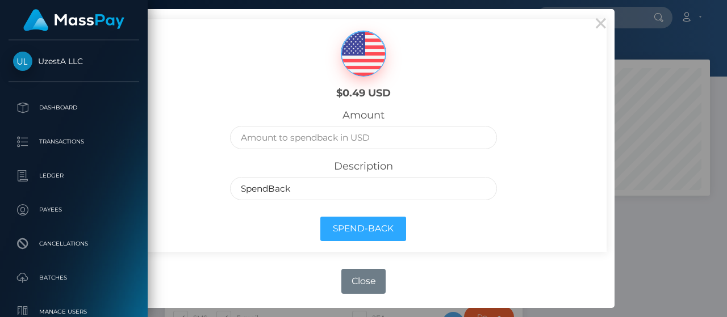
click at [400, 164] on div "Description SpendBack" at bounding box center [363, 180] width 266 height 40
click at [396, 141] on input "text" at bounding box center [363, 137] width 266 height 23
type input ".49"
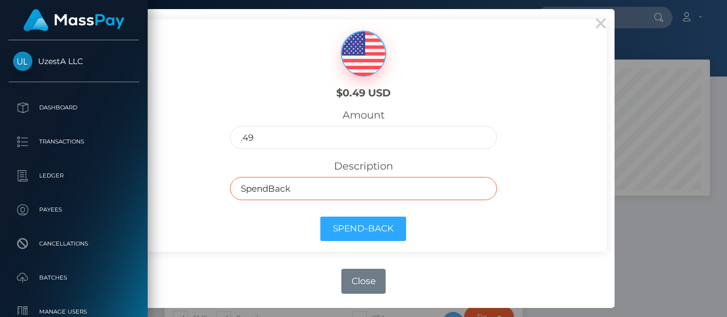
click at [310, 183] on input "SpendBack" at bounding box center [363, 188] width 266 height 23
paste input "Frozen Balance as inactive"
type input "Frozen Balance as inactive"
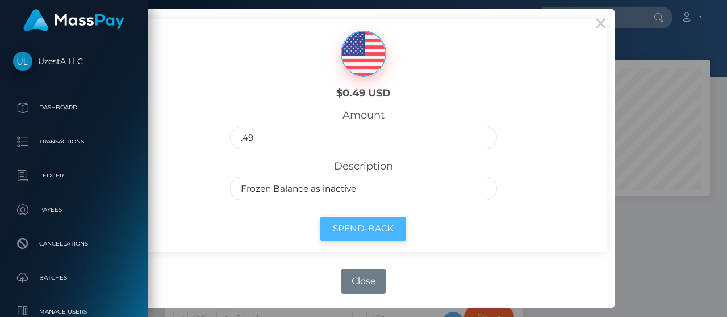
click at [364, 225] on button "Spend-Back" at bounding box center [363, 229] width 86 height 24
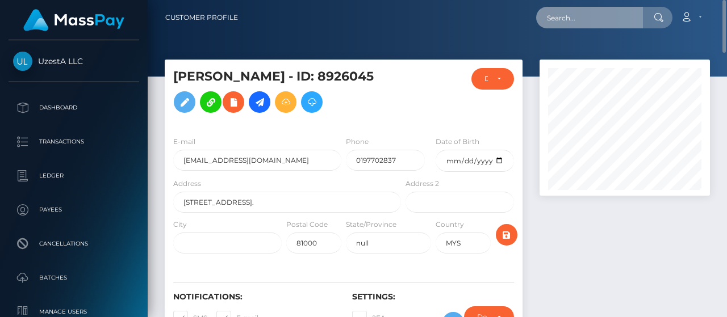
click at [594, 19] on input "text" at bounding box center [589, 18] width 107 height 22
paste input "9146364"
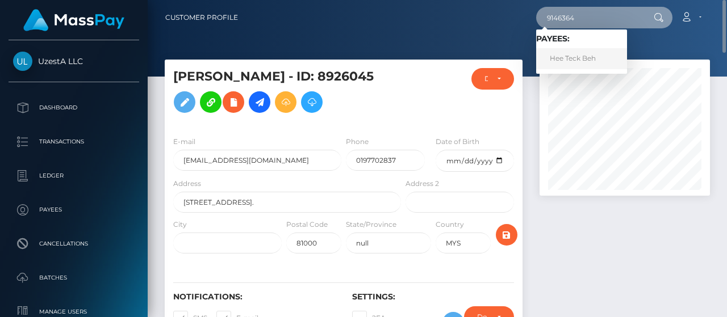
type input "9146364"
click at [584, 56] on link "Hee Teck Beh" at bounding box center [581, 58] width 91 height 21
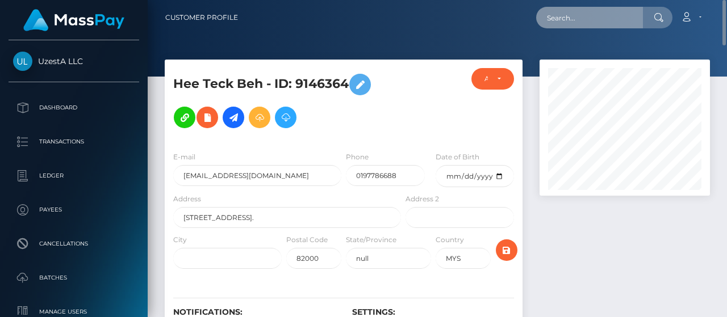
click at [590, 26] on input "text" at bounding box center [589, 18] width 107 height 22
paste input "8230821"
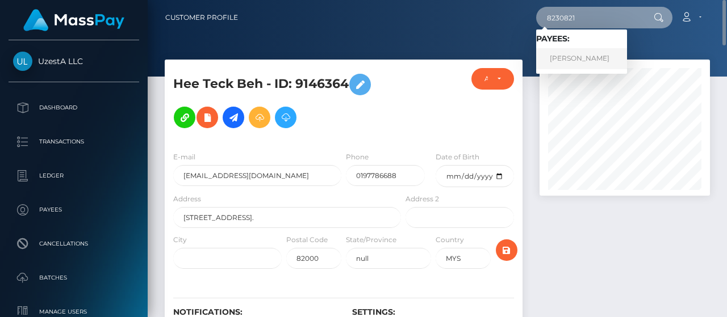
type input "8230821"
click at [580, 56] on link "Tick Ping Lee" at bounding box center [581, 58] width 91 height 21
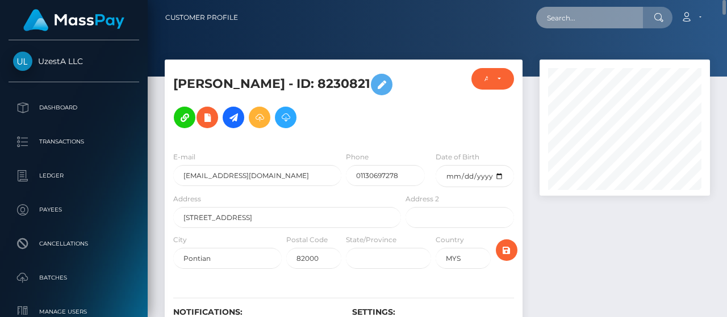
click at [602, 22] on input "text" at bounding box center [589, 18] width 107 height 22
paste input "6833940"
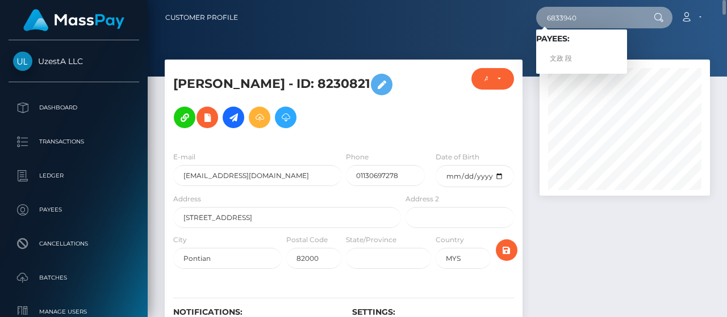
type input "6833940"
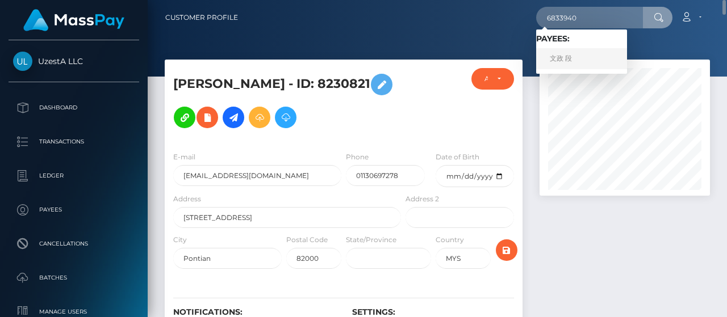
click at [583, 52] on link "文政 段" at bounding box center [581, 58] width 91 height 21
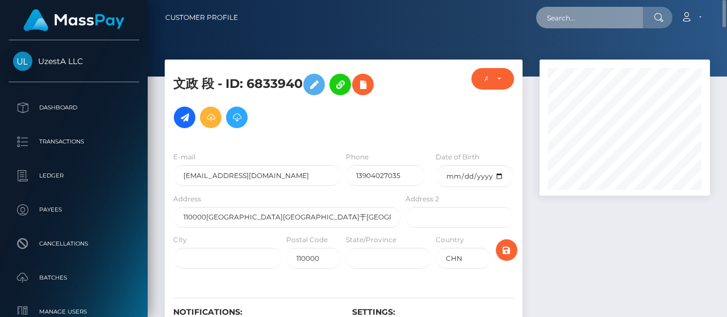
click at [574, 19] on input "text" at bounding box center [589, 18] width 107 height 22
paste input "9915950"
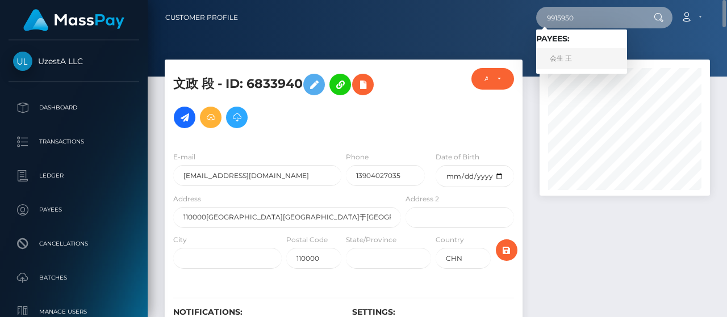
type input "9915950"
click at [568, 61] on link "会生 王" at bounding box center [581, 58] width 91 height 21
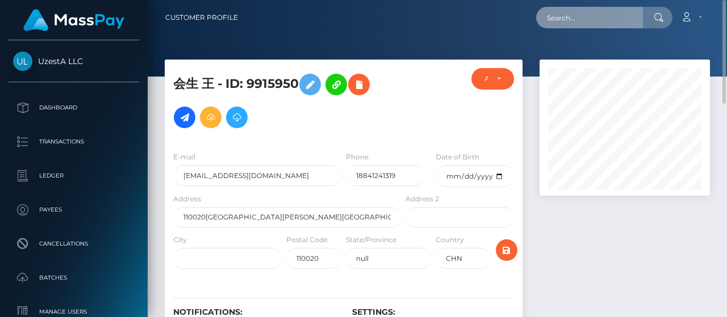
click at [589, 15] on input "text" at bounding box center [589, 18] width 107 height 22
paste input "9242469"
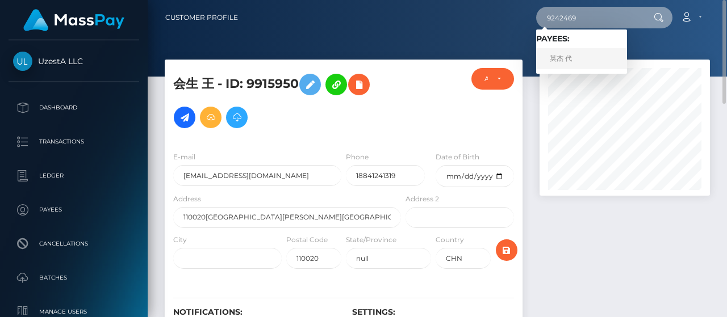
type input "9242469"
click at [567, 51] on link "英杰 代" at bounding box center [581, 58] width 91 height 21
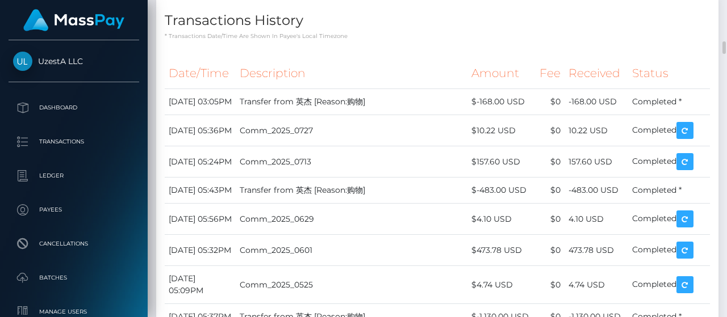
scroll to position [1192, 0]
